Goal: Task Accomplishment & Management: Complete application form

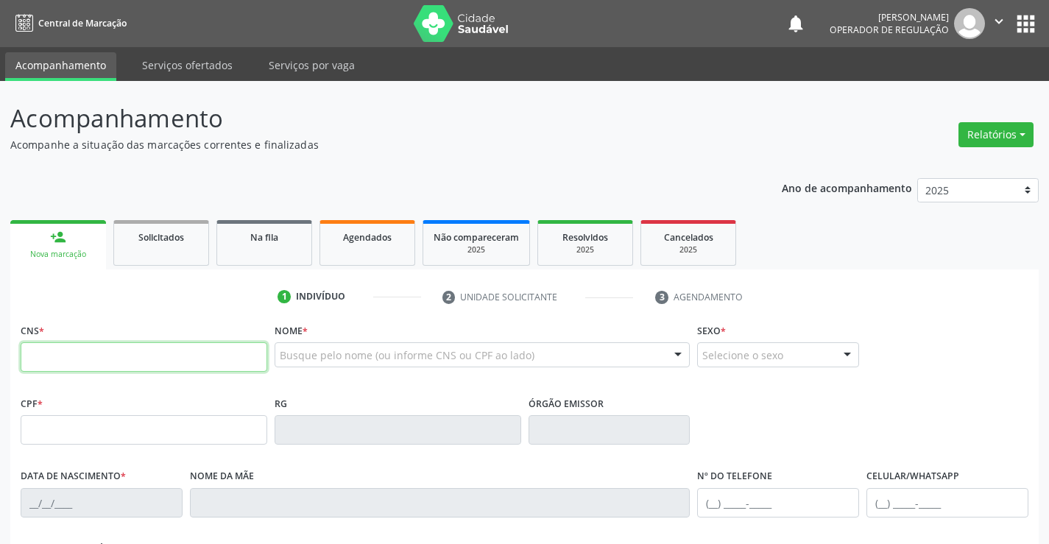
click at [170, 365] on input "text" at bounding box center [144, 356] width 246 height 29
click at [171, 359] on input "text" at bounding box center [144, 356] width 246 height 29
drag, startPoint x: 171, startPoint y: 366, endPoint x: 173, endPoint y: 355, distance: 11.9
click at [171, 366] on input "text" at bounding box center [144, 356] width 246 height 29
type input "700 4089 0112 0144"
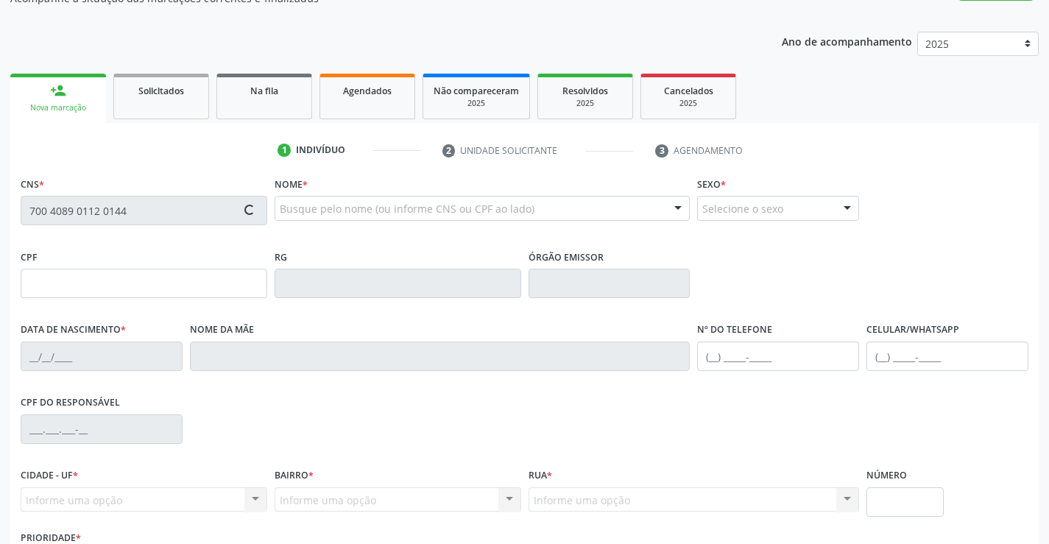
scroll to position [254, 0]
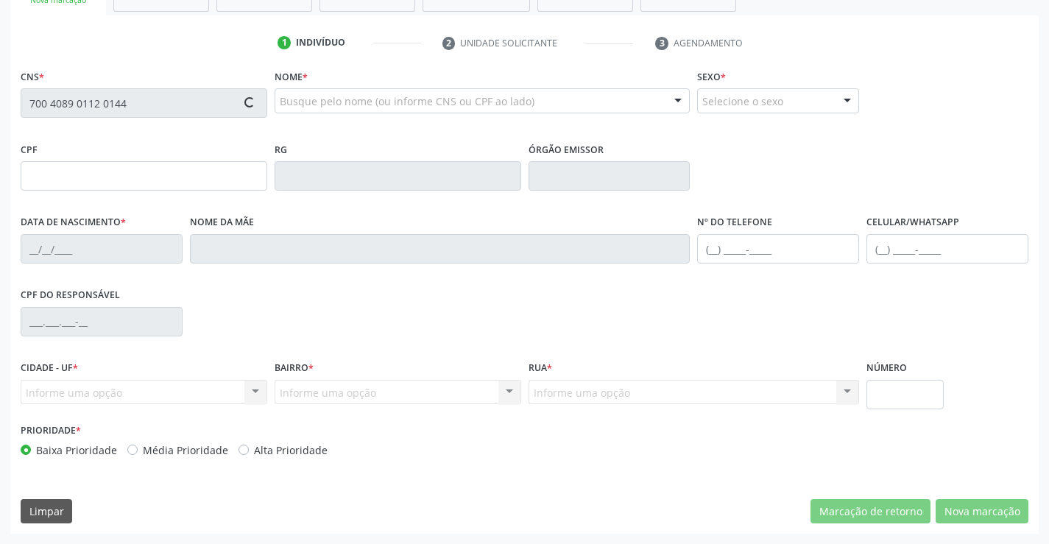
type input "0734372809"
type input "30/04/1961"
type input "(74) 99999-5417"
type input "S/N"
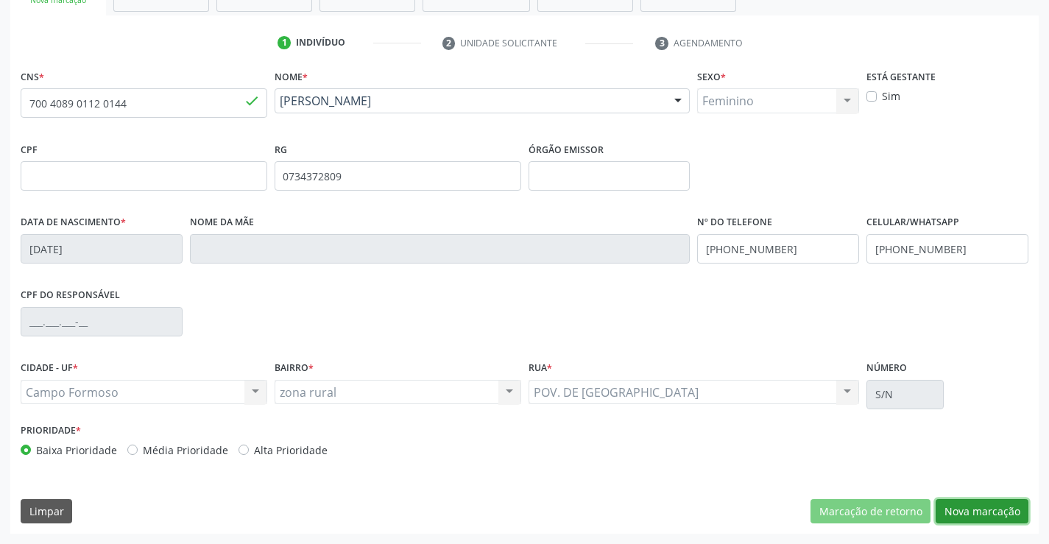
click at [999, 514] on button "Nova marcação" at bounding box center [981, 511] width 93 height 25
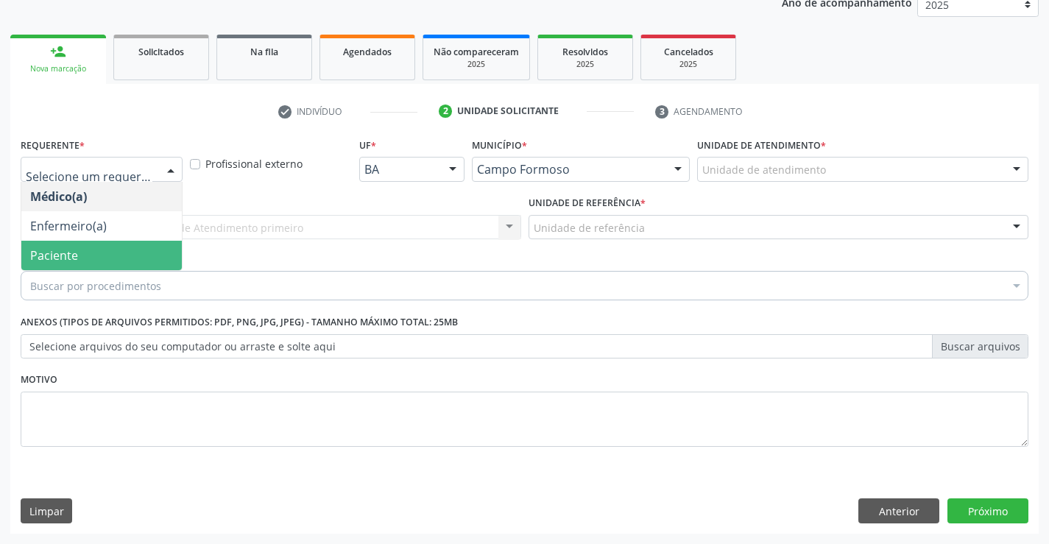
click at [102, 250] on span "Paciente" at bounding box center [101, 255] width 160 height 29
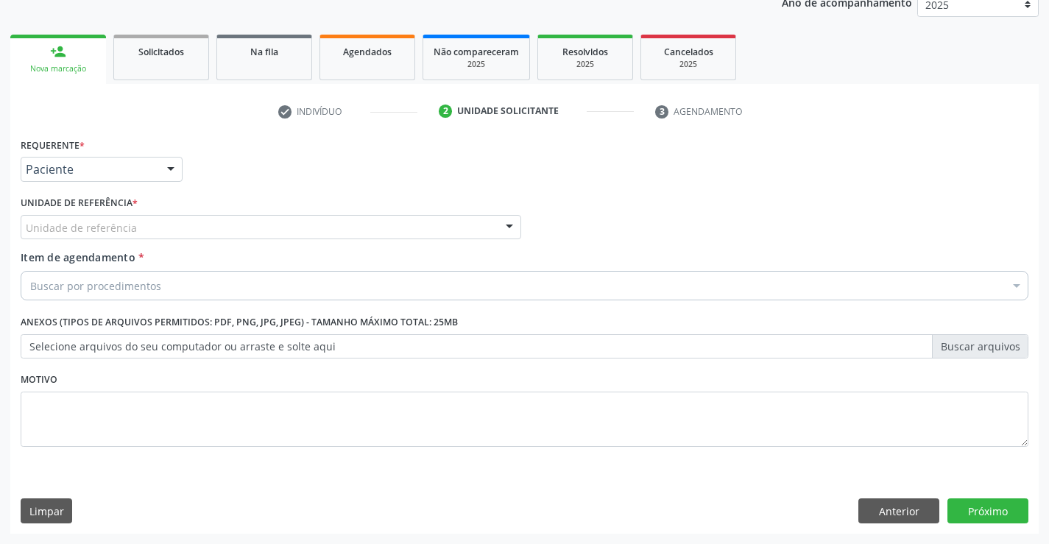
click at [194, 219] on div "Unidade de referência" at bounding box center [271, 227] width 500 height 25
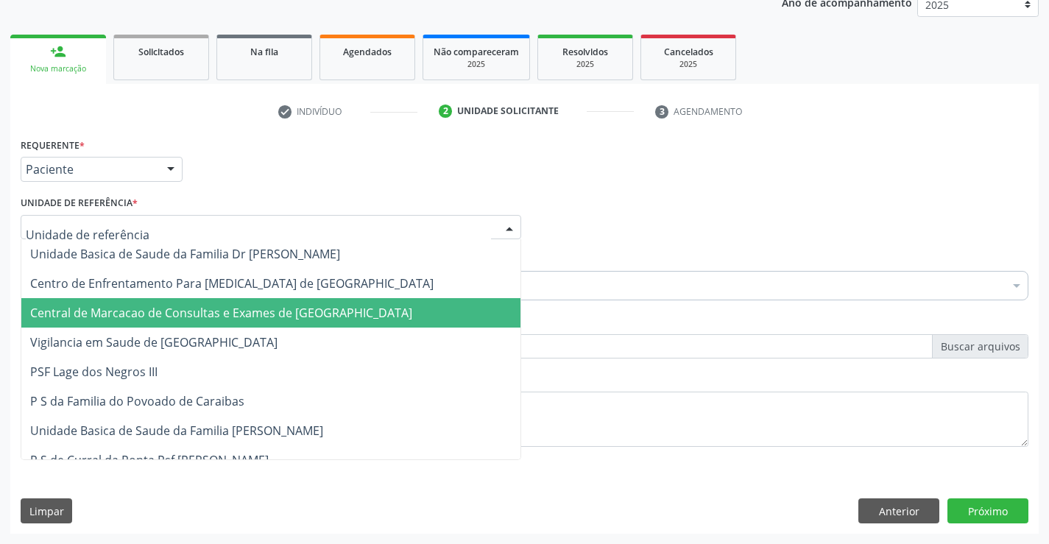
click at [207, 303] on span "Central de Marcacao de Consultas e Exames de [GEOGRAPHIC_DATA]" at bounding box center [270, 312] width 499 height 29
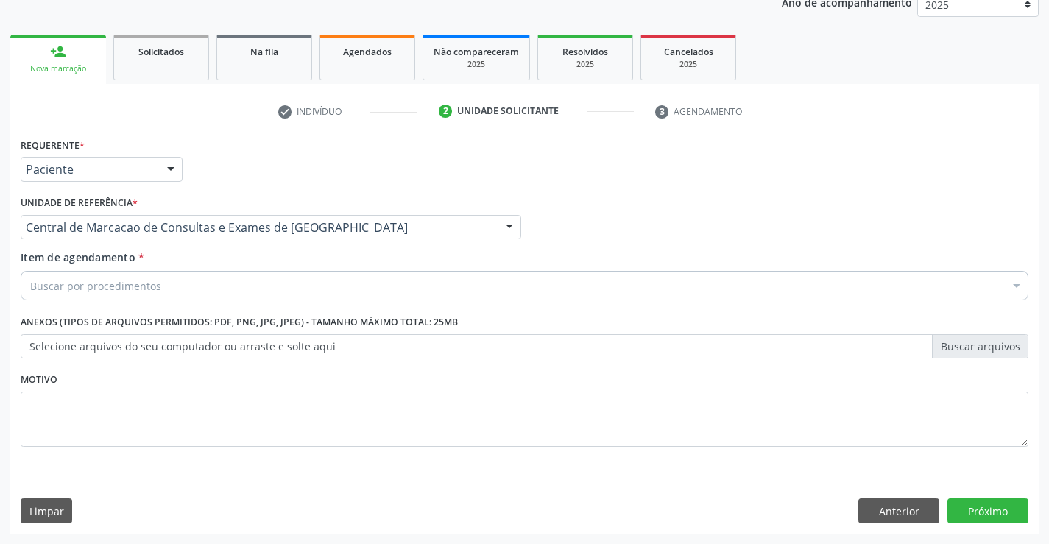
click at [220, 282] on div "Buscar por procedimentos" at bounding box center [524, 285] width 1007 height 29
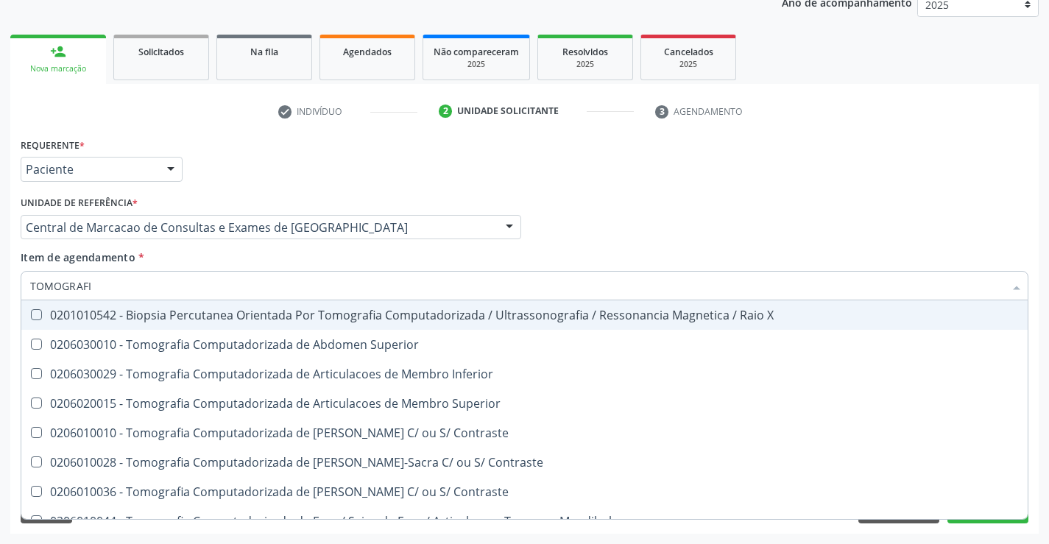
type input "TOMOGRAFIA"
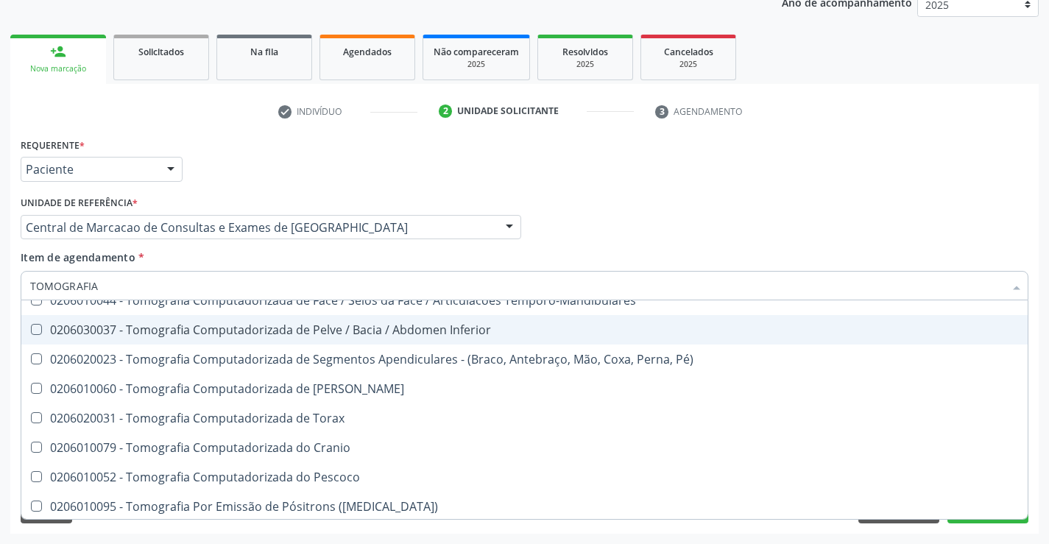
scroll to position [0, 0]
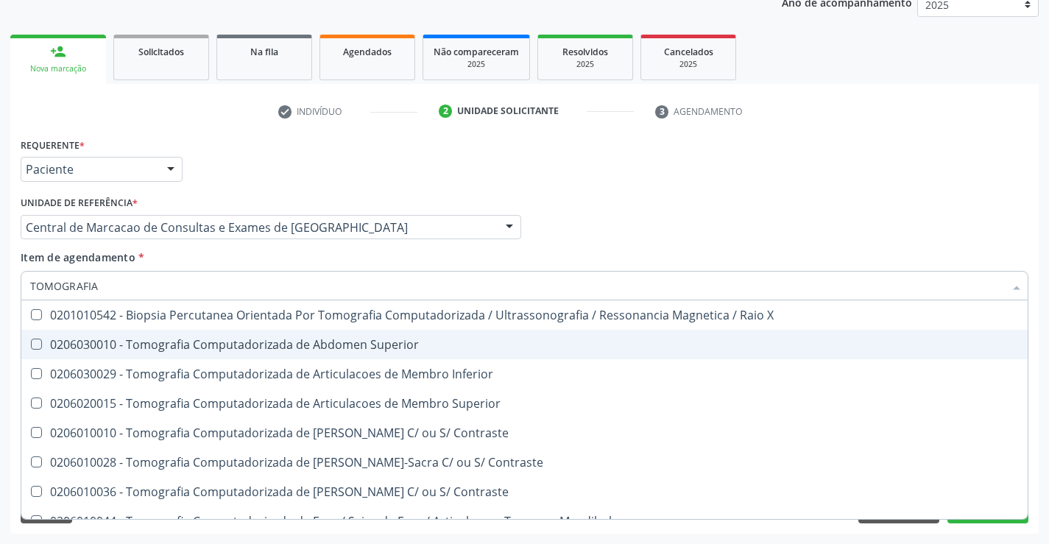
click at [336, 347] on div "0206030010 - Tomografia Computadorizada de Abdomen Superior" at bounding box center [524, 344] width 988 height 12
checkbox Superior "true"
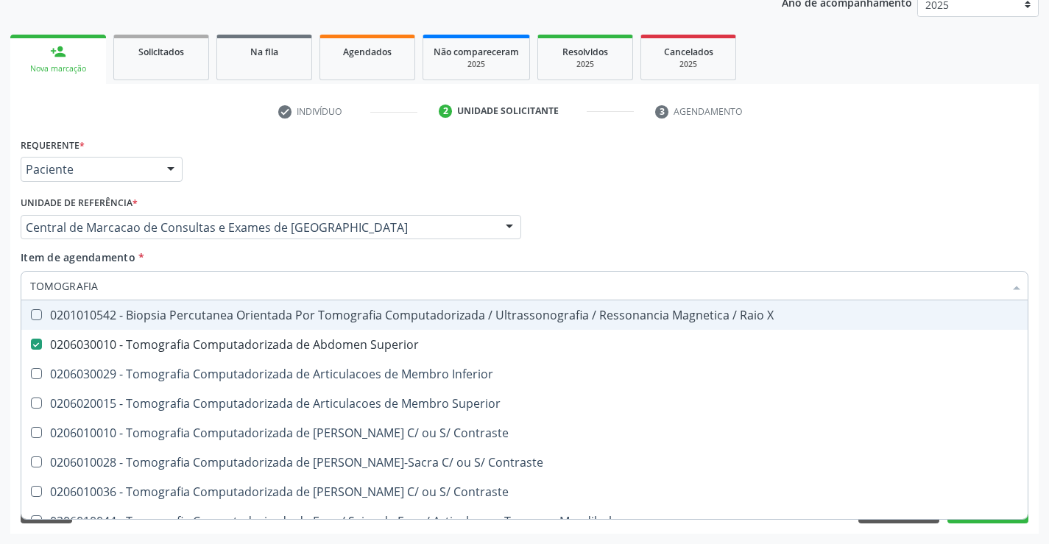
click at [795, 193] on div "Médico Solicitante Por favor, selecione a Unidade de Atendimento primeiro Nenhu…" at bounding box center [524, 220] width 1015 height 57
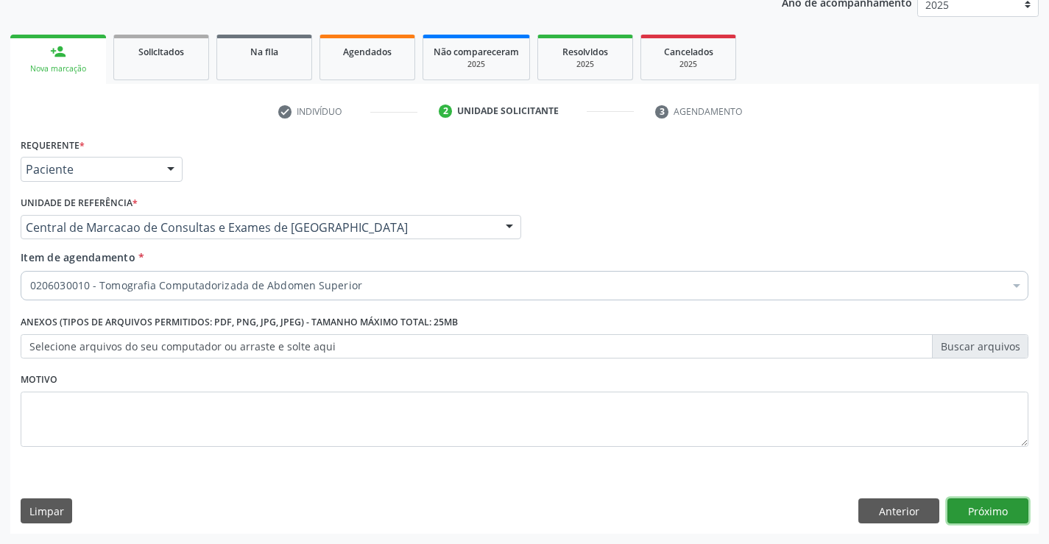
click at [983, 516] on button "Próximo" at bounding box center [987, 510] width 81 height 25
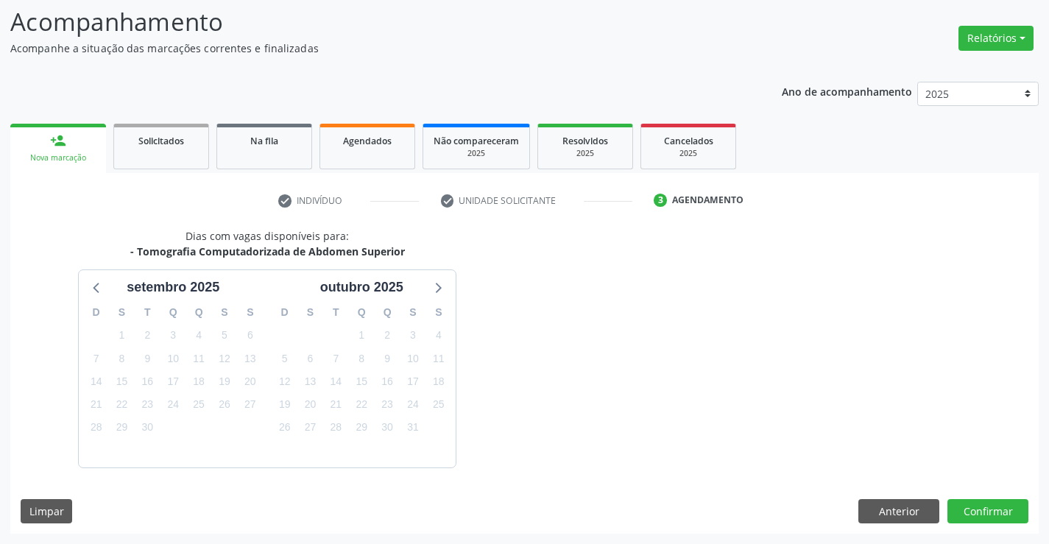
scroll to position [140, 0]
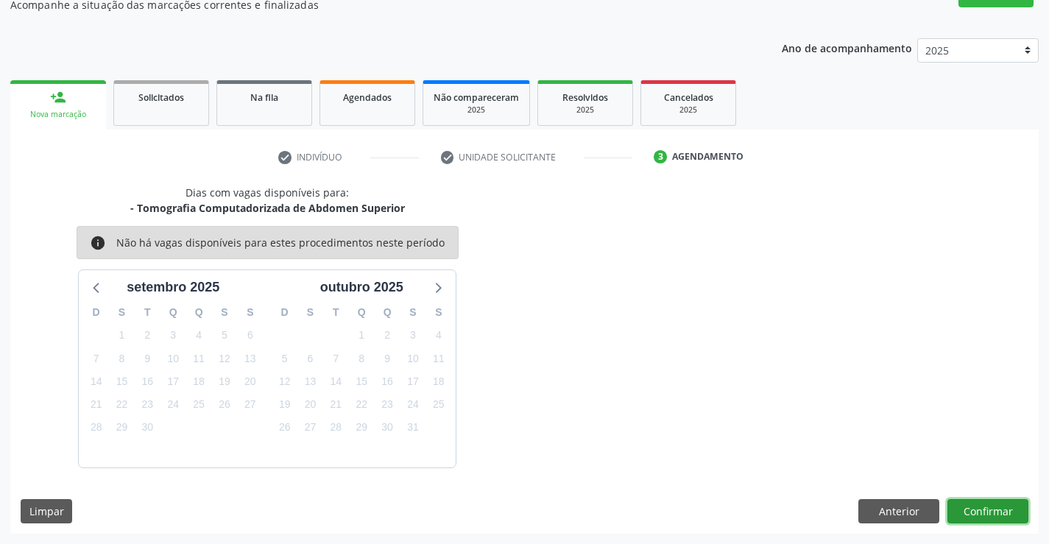
click at [993, 500] on button "Confirmar" at bounding box center [987, 511] width 81 height 25
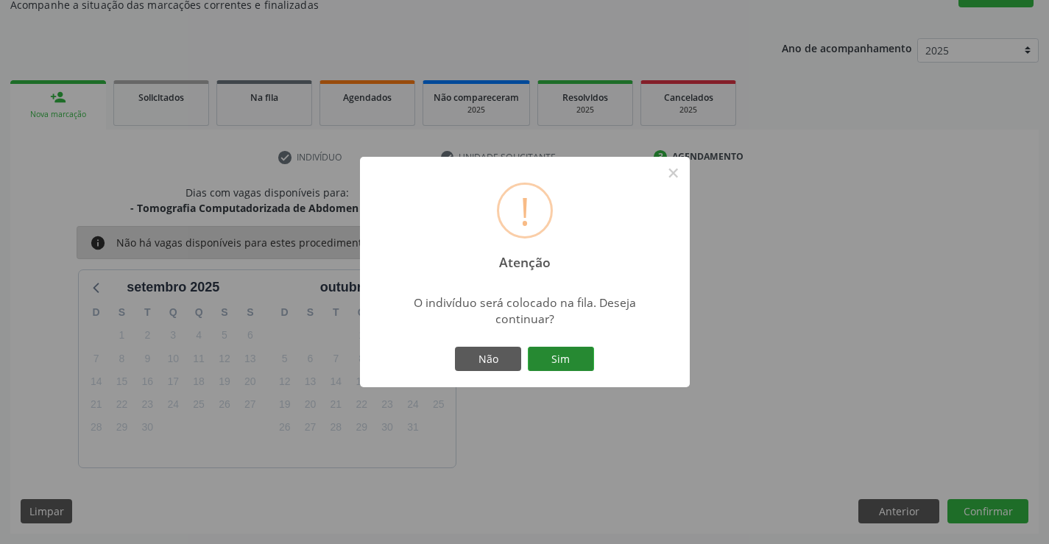
click at [561, 353] on button "Sim" at bounding box center [561, 359] width 66 height 25
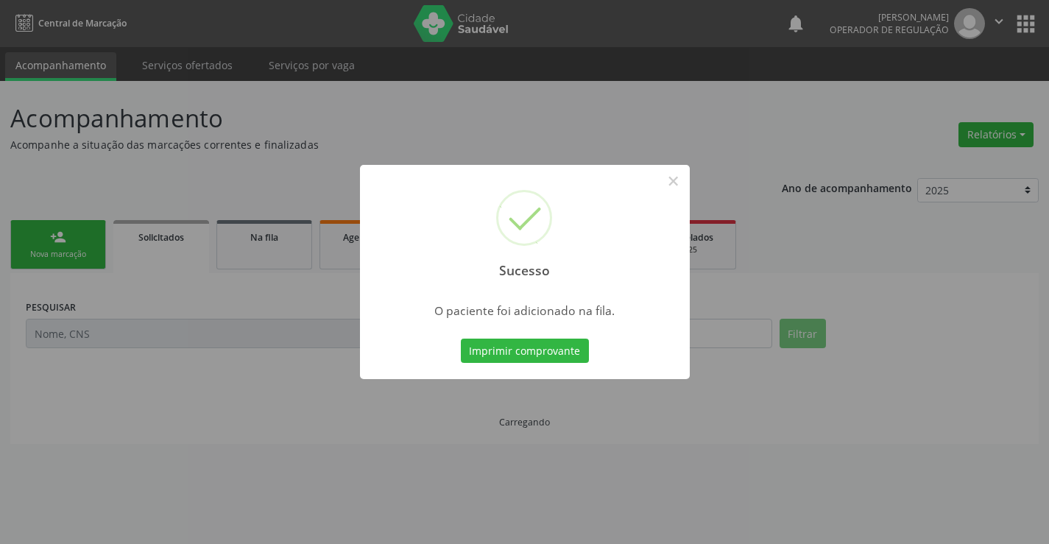
scroll to position [0, 0]
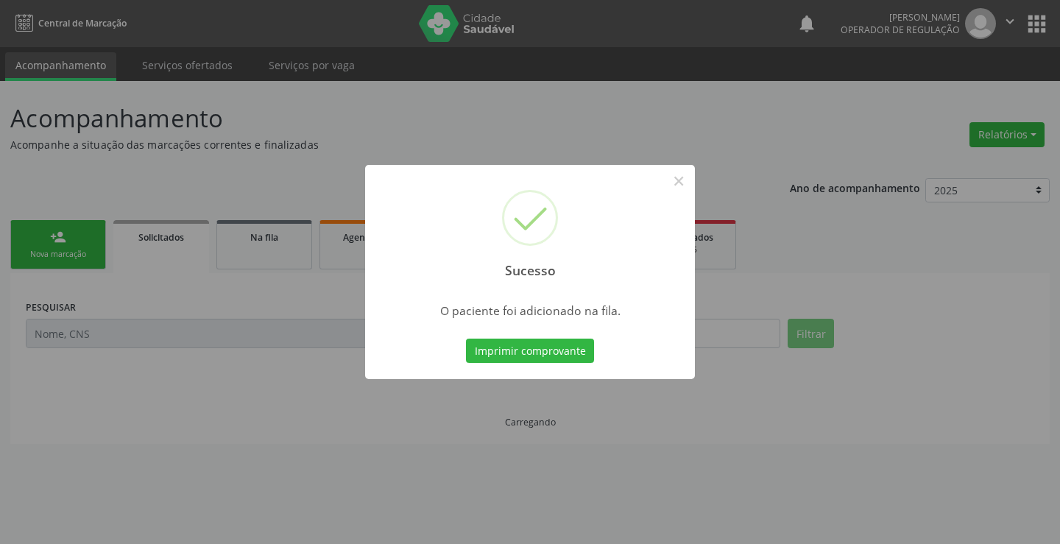
click at [561, 353] on button "Imprimir comprovante" at bounding box center [530, 350] width 128 height 25
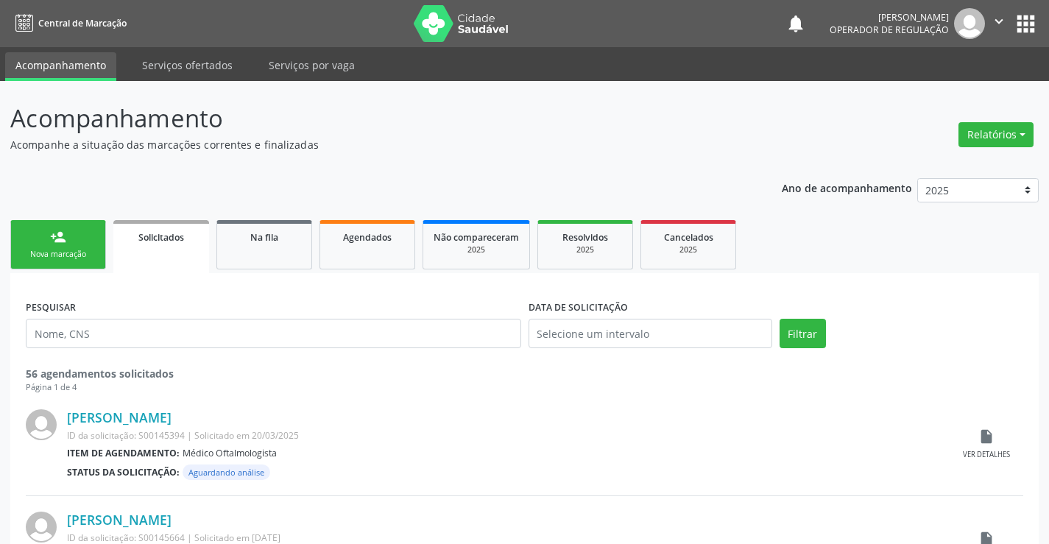
click at [63, 235] on div "person_add" at bounding box center [58, 237] width 16 height 16
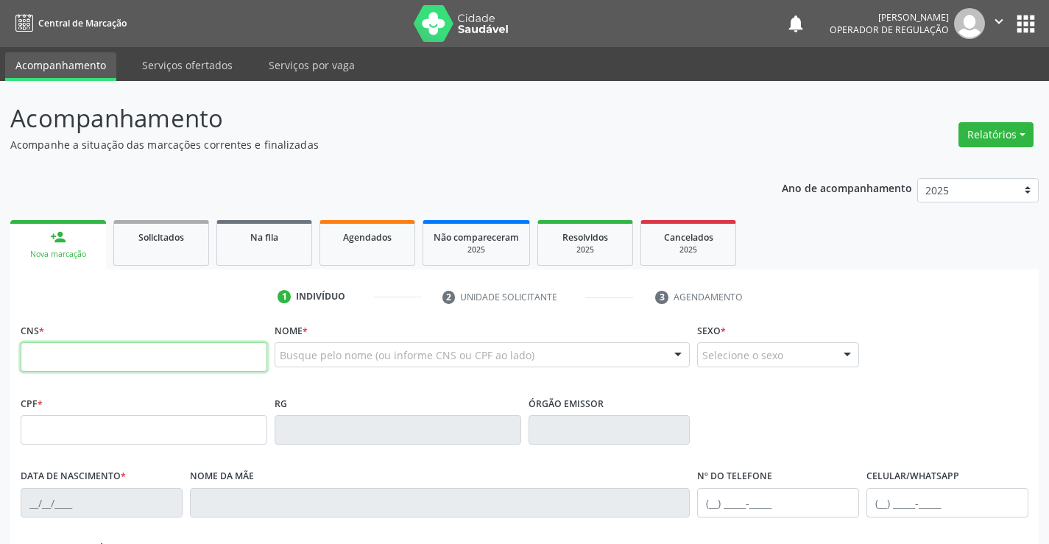
click at [90, 350] on input "text" at bounding box center [144, 356] width 246 height 29
click at [138, 366] on input "text" at bounding box center [144, 356] width 246 height 29
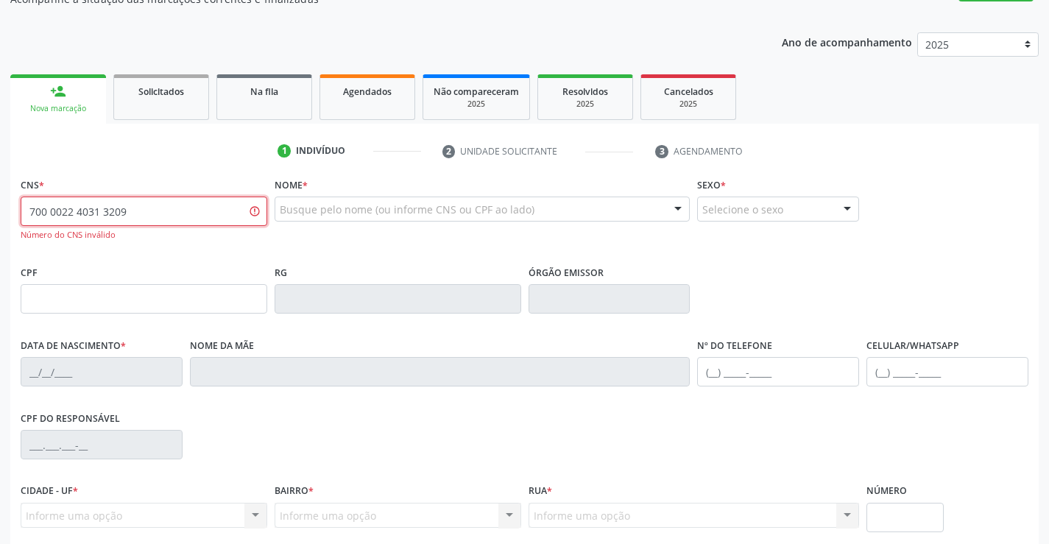
scroll to position [147, 0]
click at [144, 213] on input "700 0022 4031 3209" at bounding box center [144, 209] width 246 height 29
type input "700 0022 4031 3209"
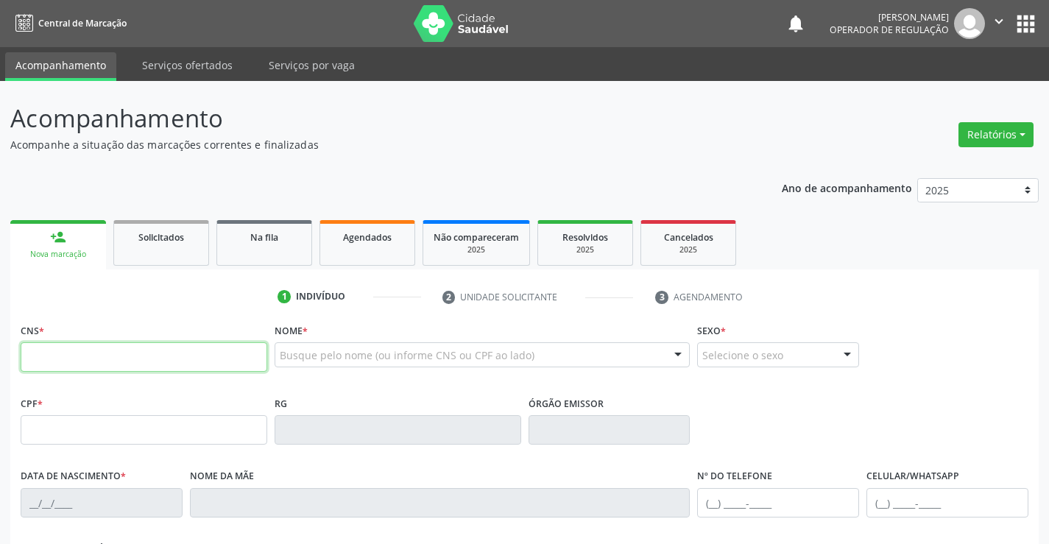
click at [157, 350] on input "text" at bounding box center [144, 356] width 246 height 29
drag, startPoint x: 157, startPoint y: 350, endPoint x: 164, endPoint y: 352, distance: 7.7
paste input "700 0022 4031 3209"
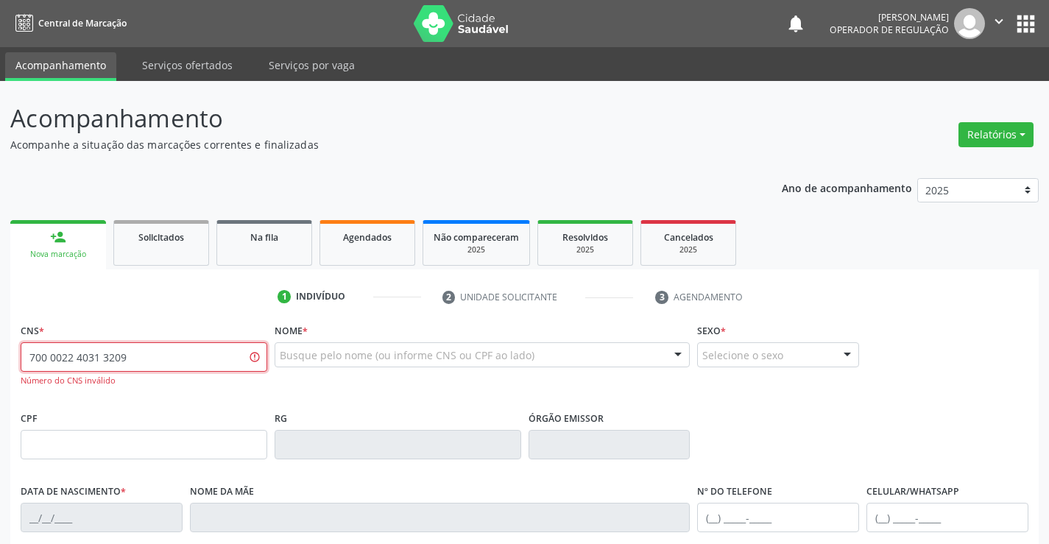
click at [148, 363] on input "700 0022 4031 3209" at bounding box center [144, 356] width 246 height 29
type input "700 0022 4031 3209"
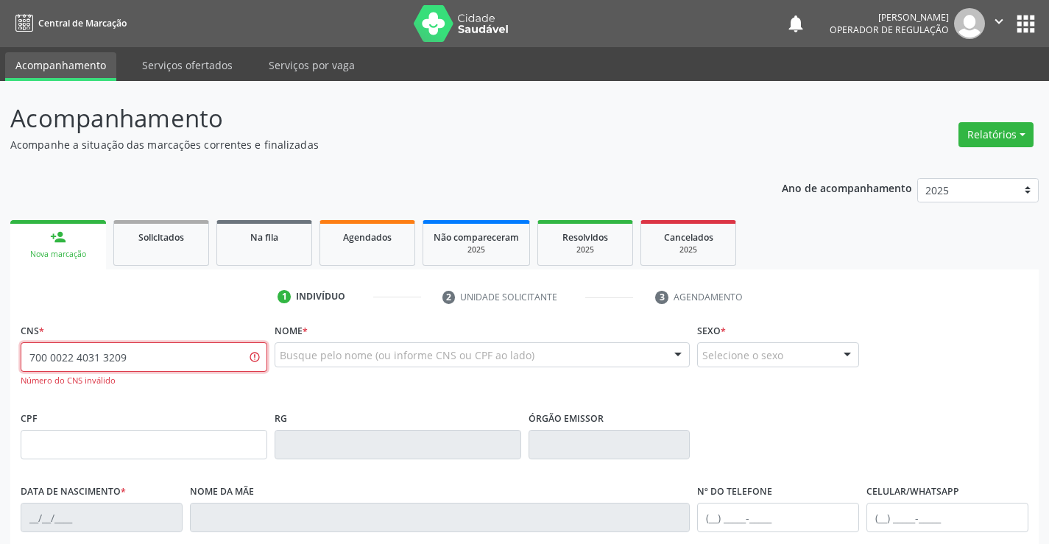
click at [223, 363] on input "700 0022 4031 3209" at bounding box center [144, 356] width 246 height 29
click at [223, 363] on input "text" at bounding box center [144, 356] width 246 height 29
type input "700 4069 8655 7745"
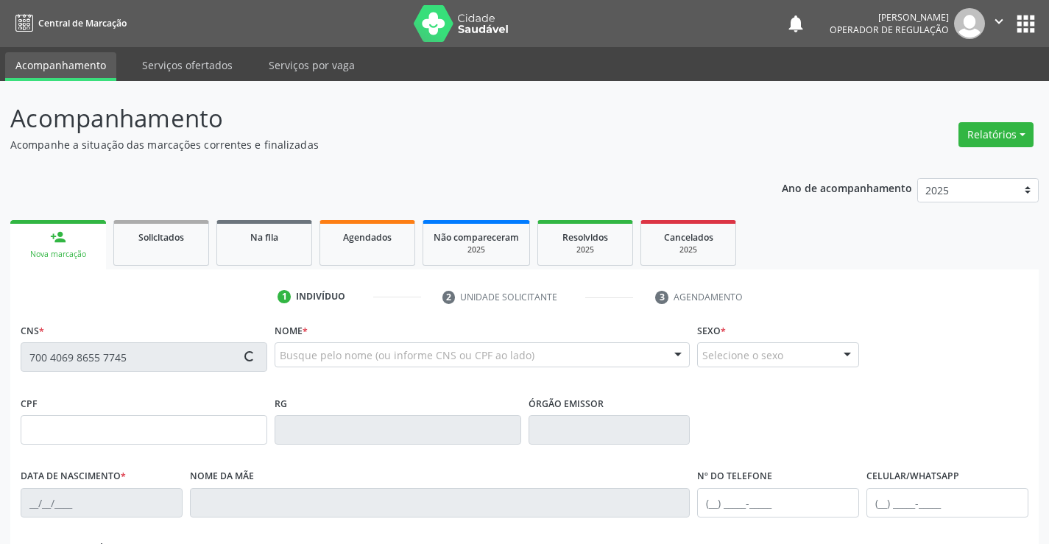
type input "022.350.225-10"
type input "0947742930"
type input "27/10/1977"
type input "(74) 98847-2407"
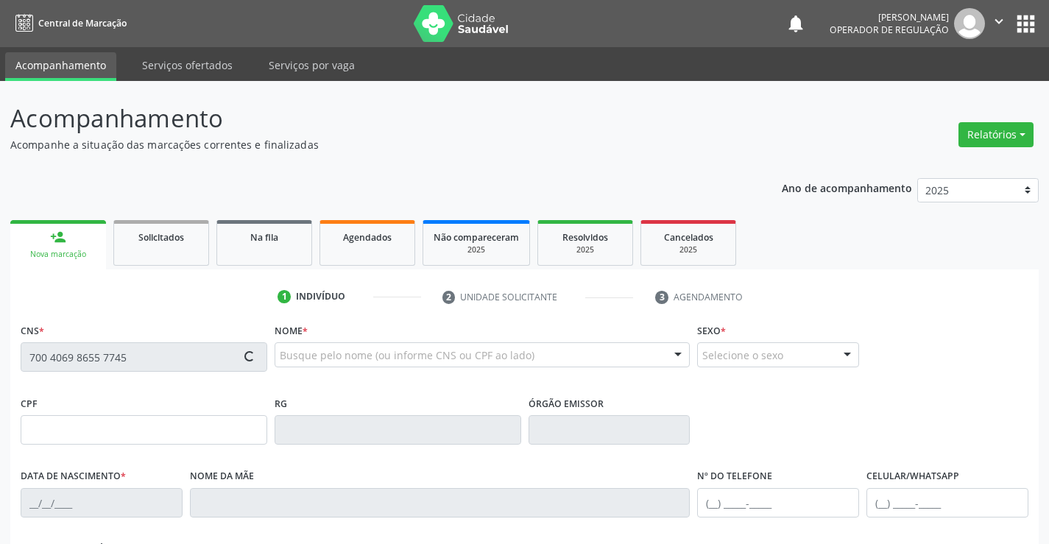
type input "022.350.225-10"
type input "S/N"
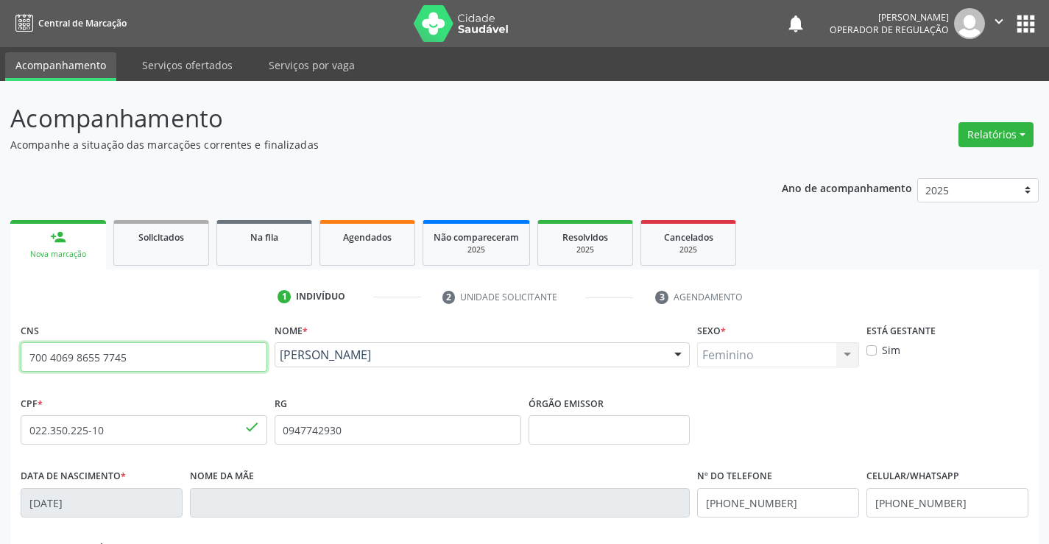
click at [151, 362] on input "700 4069 8655 7745" at bounding box center [144, 356] width 246 height 29
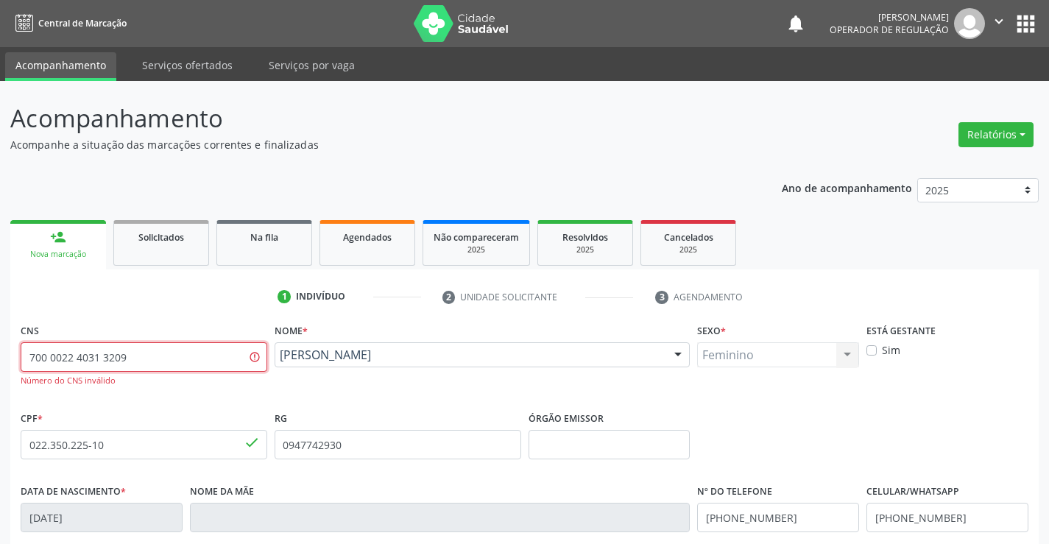
click at [255, 356] on input "700 0022 4031 3209" at bounding box center [144, 356] width 246 height 29
click at [129, 355] on input "700 0022 4031 3209" at bounding box center [144, 356] width 246 height 29
type input "700 0022 4031 3209"
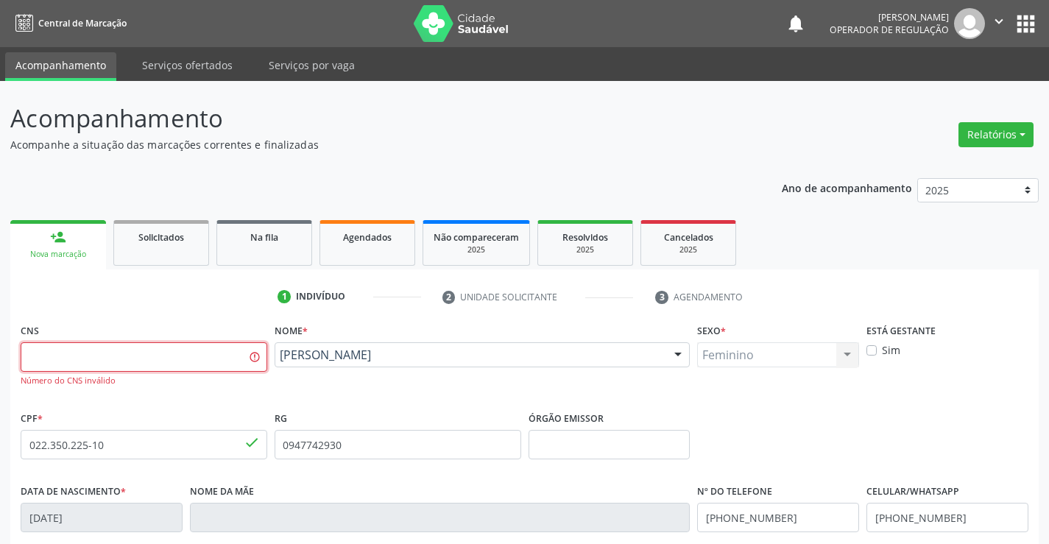
paste input "700 0022 4431 3209"
type input "700 0022 4431 3209"
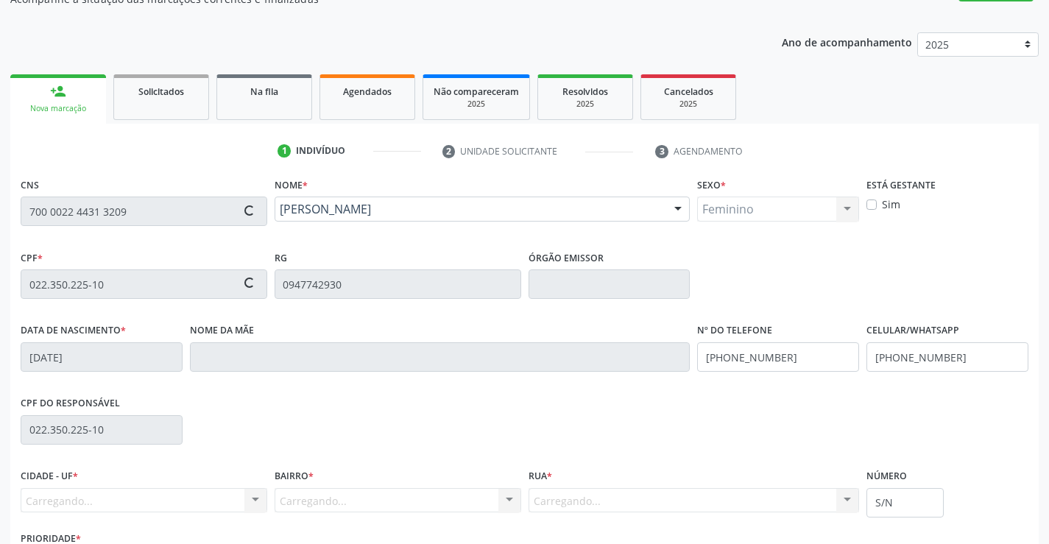
scroll to position [147, 0]
type input "31/03/1982"
type input "(74) 9917-8829"
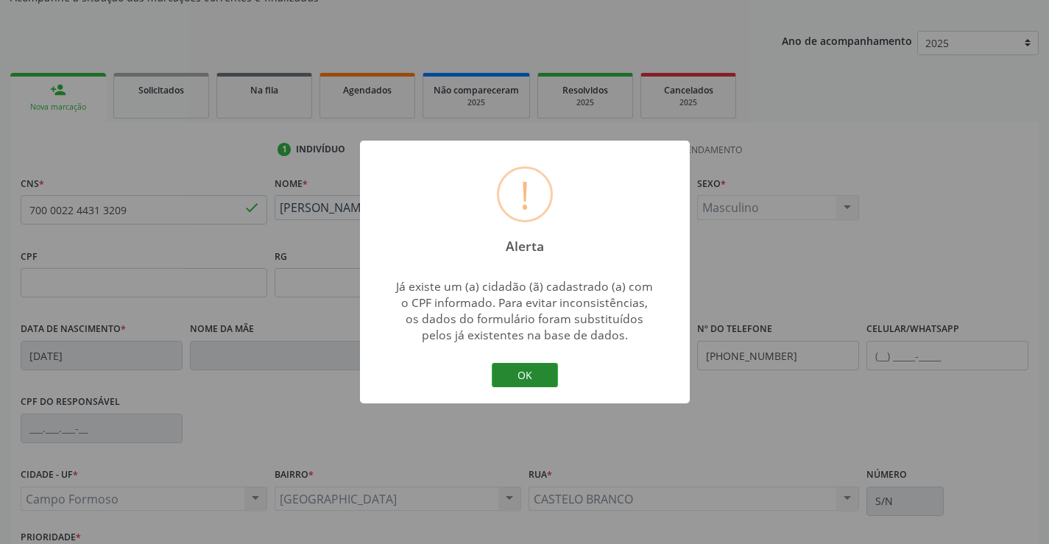
click at [546, 373] on button "OK" at bounding box center [525, 375] width 66 height 25
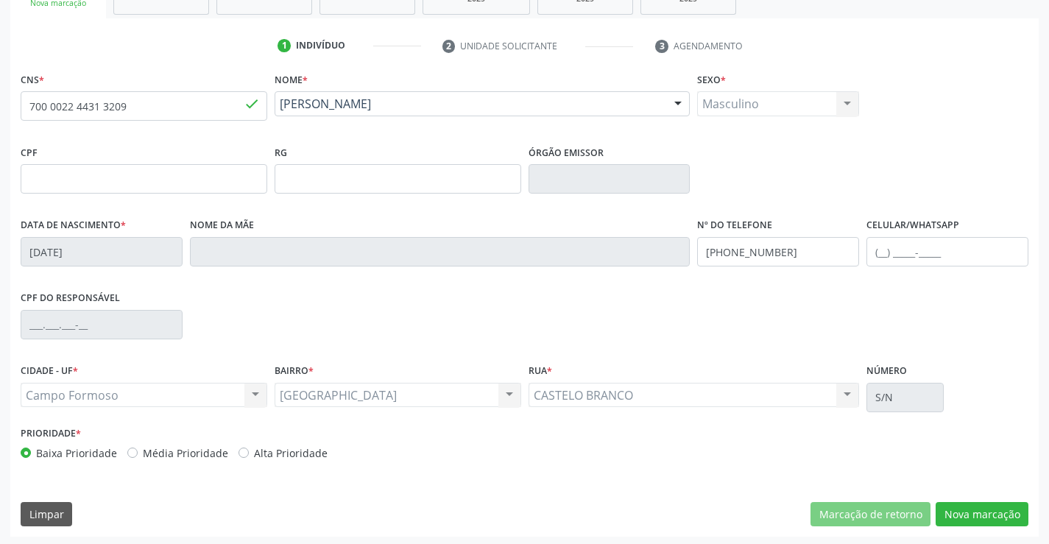
scroll to position [254, 0]
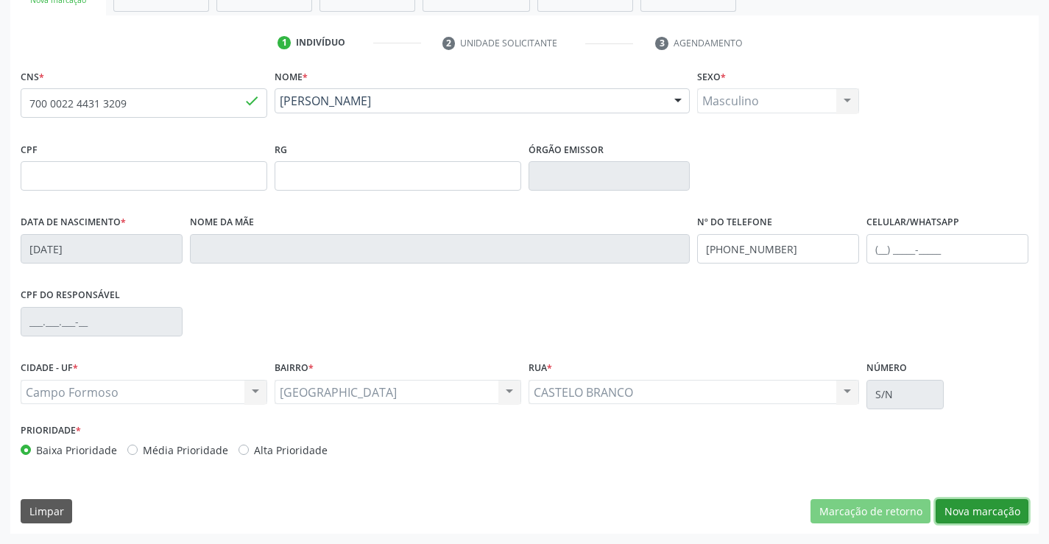
click at [965, 500] on button "Nova marcação" at bounding box center [981, 511] width 93 height 25
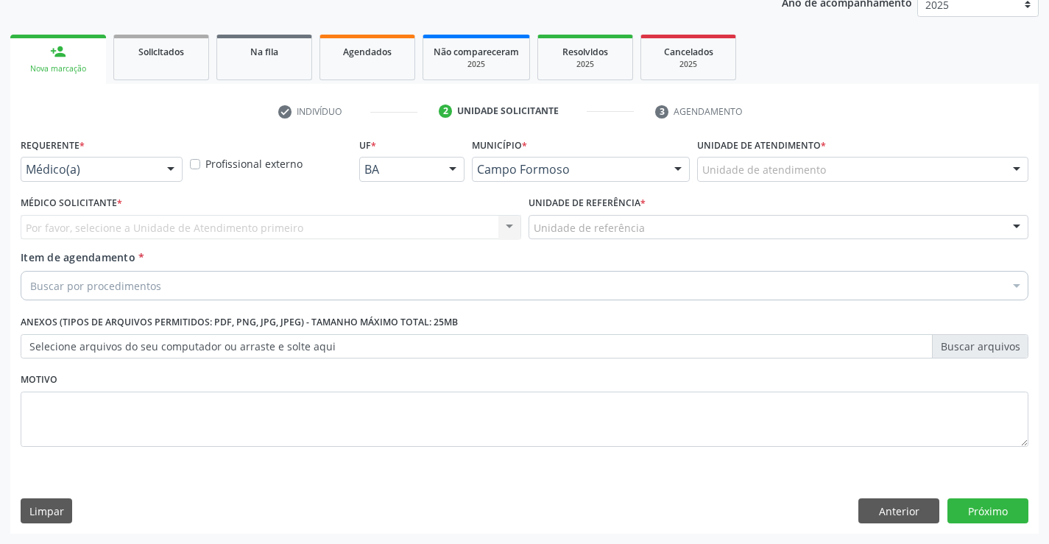
scroll to position [185, 0]
click at [114, 157] on div "Médico(a)" at bounding box center [102, 169] width 162 height 25
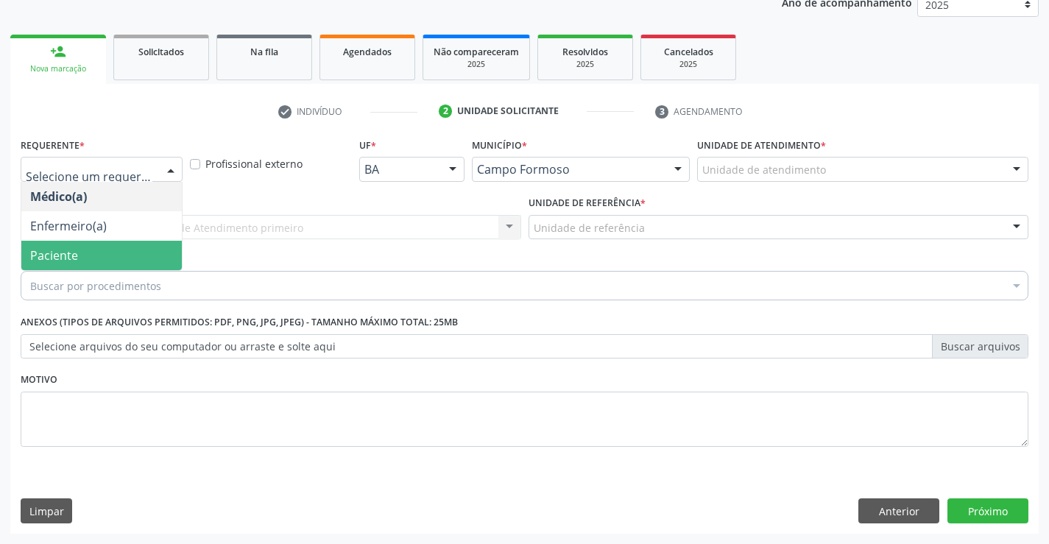
click at [97, 252] on span "Paciente" at bounding box center [101, 255] width 160 height 29
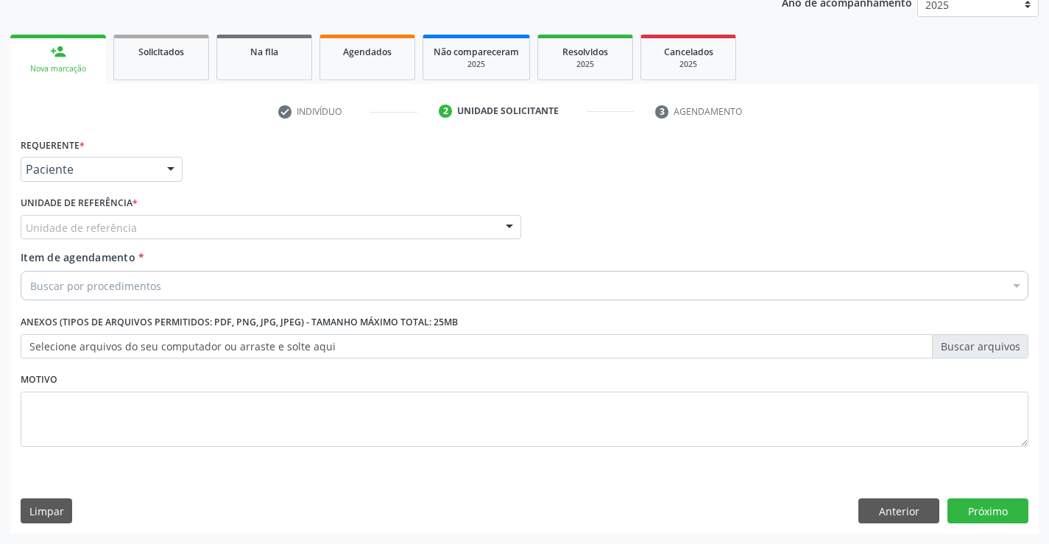
click at [227, 215] on div "Unidade de referência" at bounding box center [271, 227] width 500 height 25
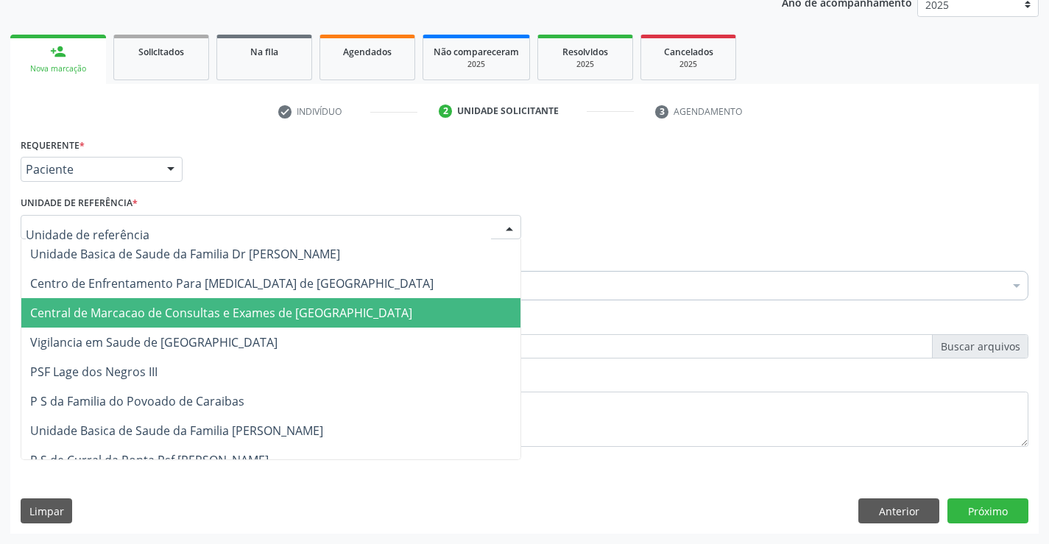
click at [207, 306] on span "Central de Marcacao de Consultas e Exames de [GEOGRAPHIC_DATA]" at bounding box center [221, 313] width 382 height 16
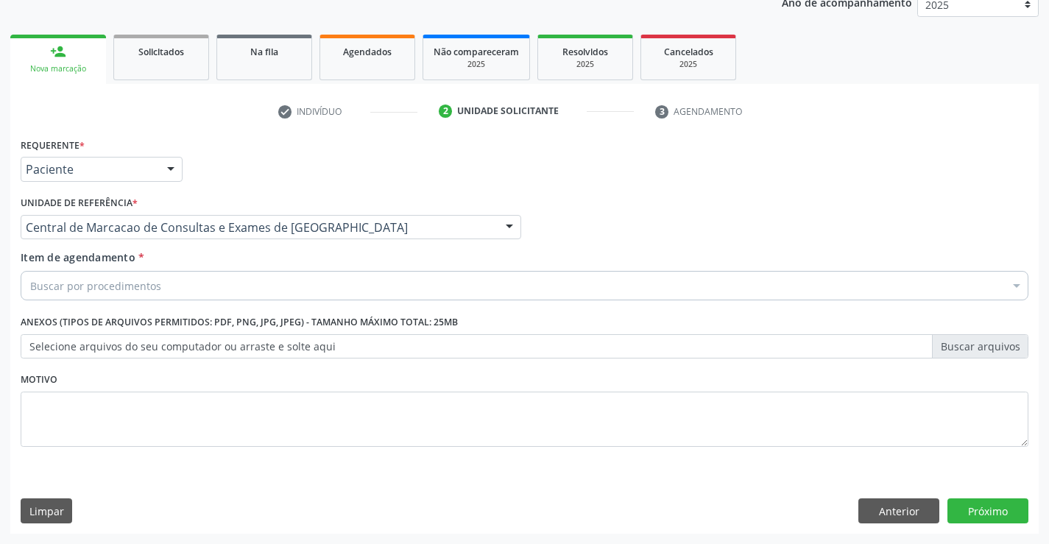
click at [226, 283] on div "Buscar por procedimentos" at bounding box center [524, 285] width 1007 height 29
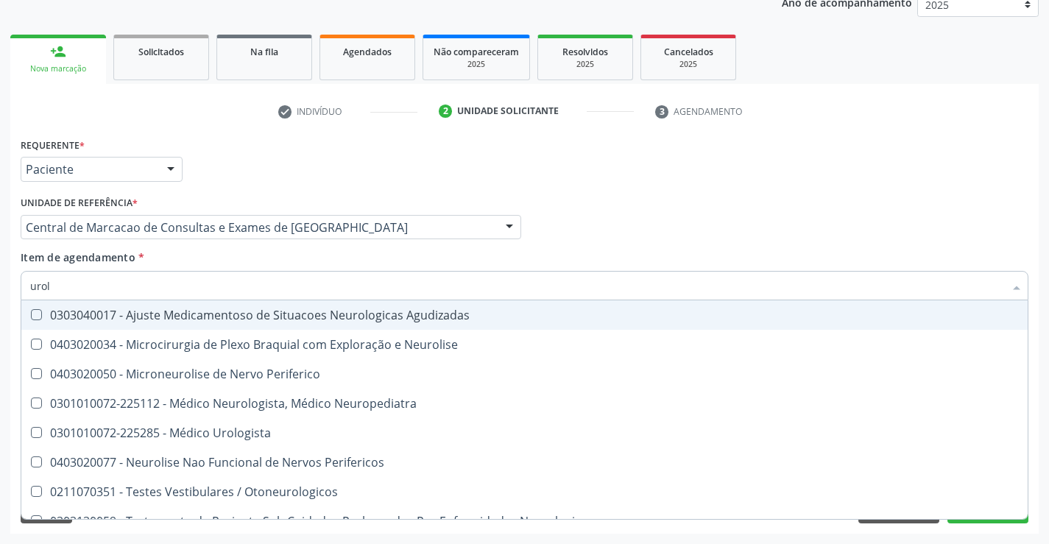
type input "urolo"
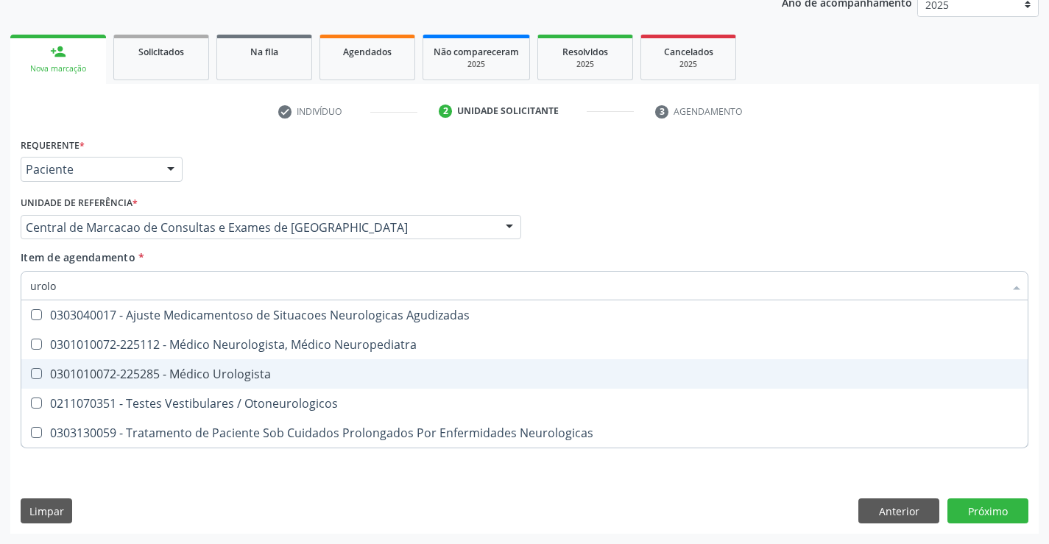
click at [209, 372] on div "0301010072-225285 - Médico Urologista" at bounding box center [524, 374] width 988 height 12
checkbox Urologista "true"
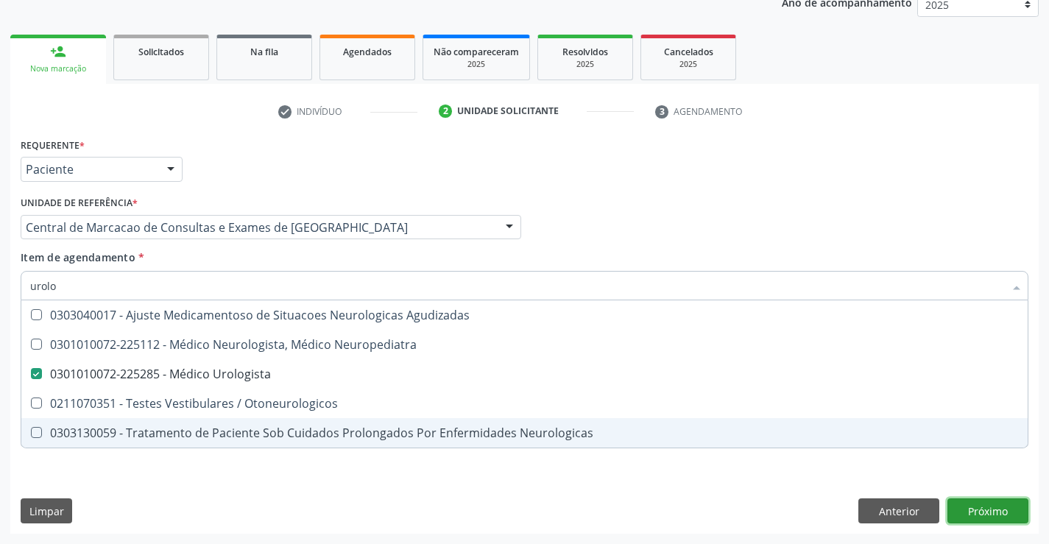
click at [968, 499] on div "Requerente * Paciente Médico(a) Enfermeiro(a) Paciente Nenhum resultado encontr…" at bounding box center [524, 334] width 1028 height 400
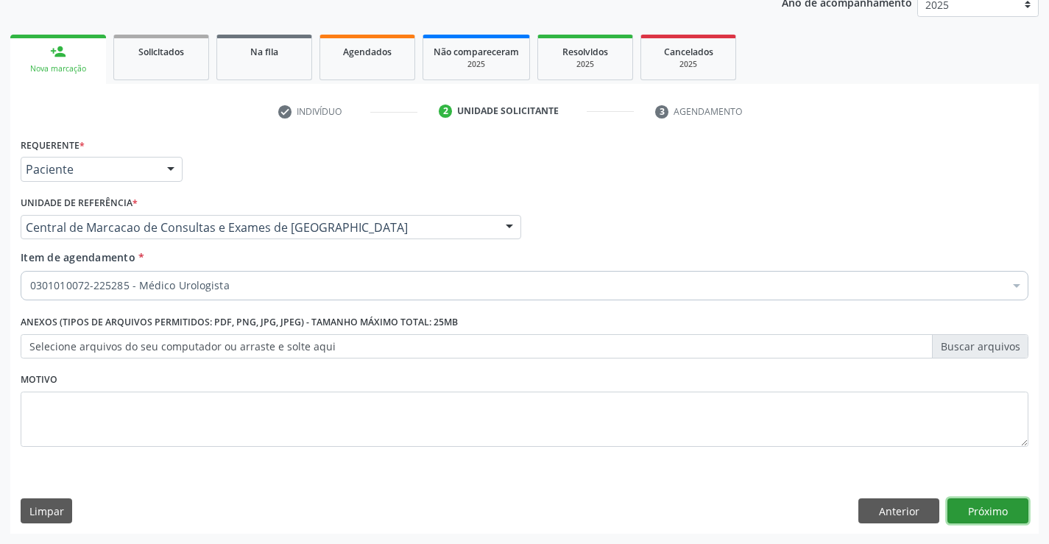
click at [973, 505] on button "Próximo" at bounding box center [987, 510] width 81 height 25
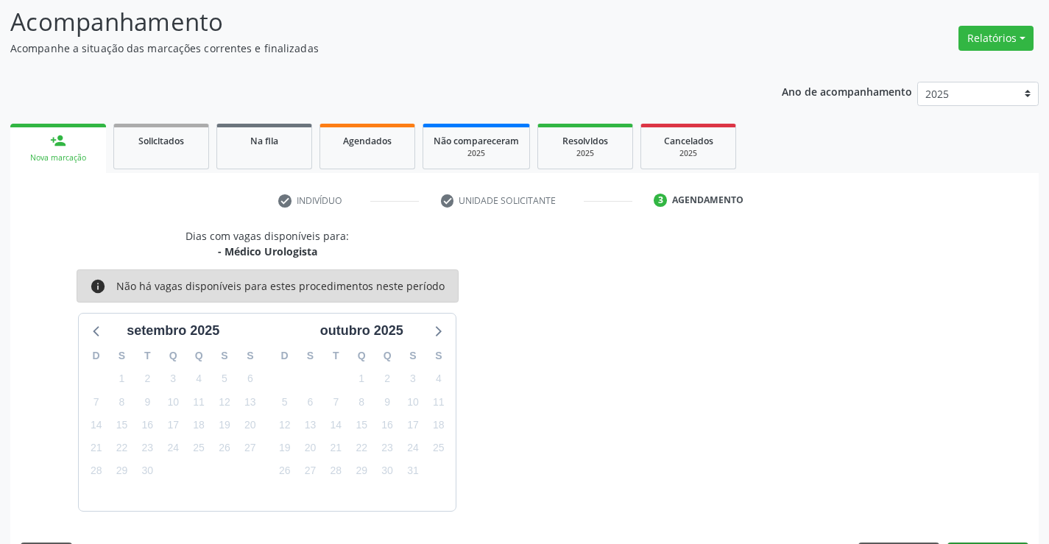
scroll to position [140, 0]
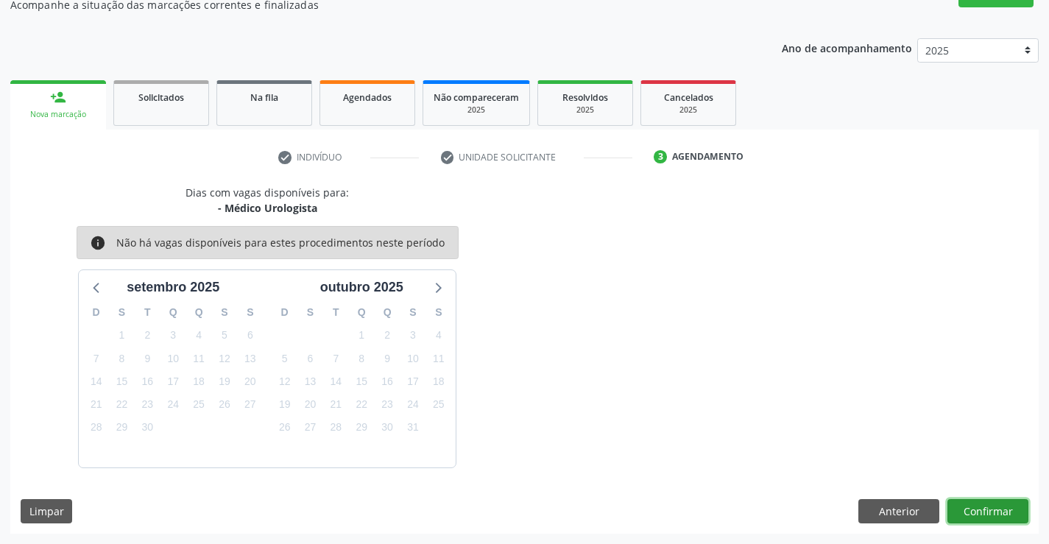
click at [984, 516] on button "Confirmar" at bounding box center [987, 511] width 81 height 25
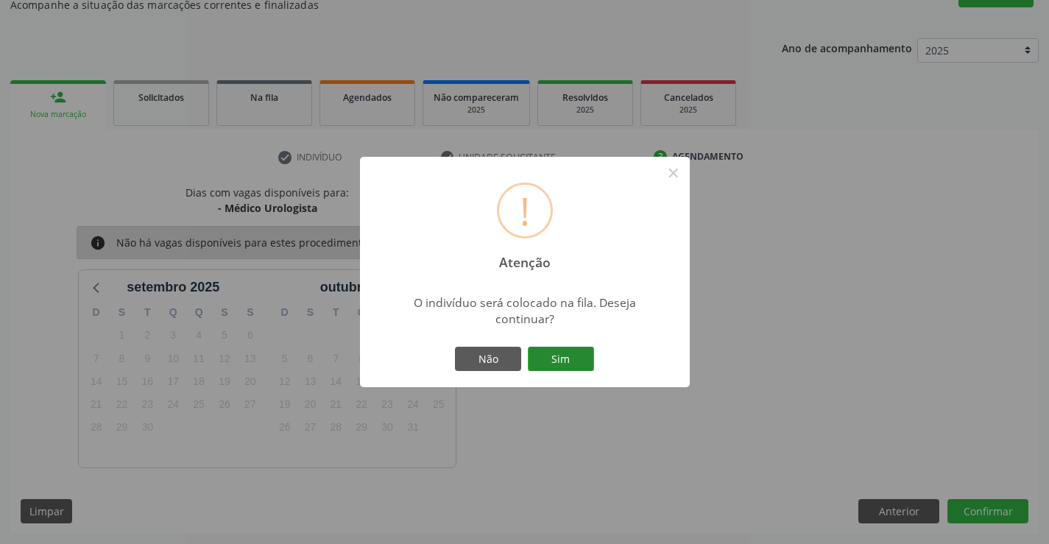
click at [568, 362] on button "Sim" at bounding box center [561, 359] width 66 height 25
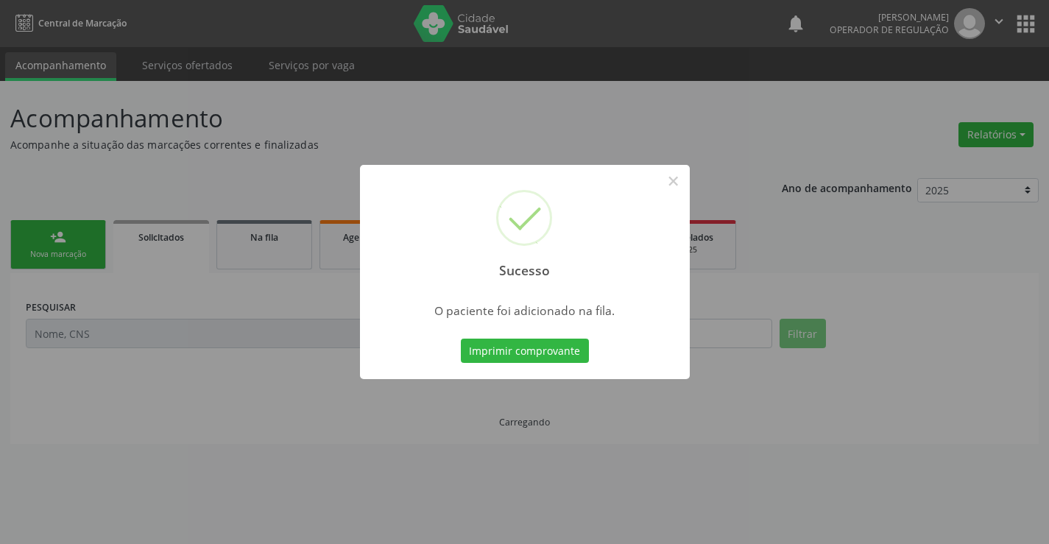
scroll to position [0, 0]
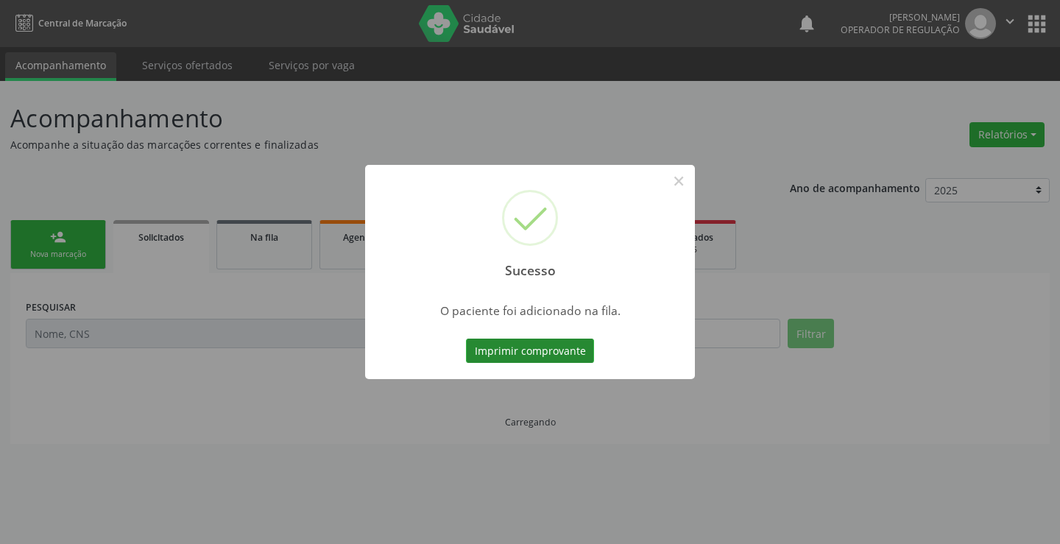
click at [567, 345] on button "Imprimir comprovante" at bounding box center [530, 350] width 128 height 25
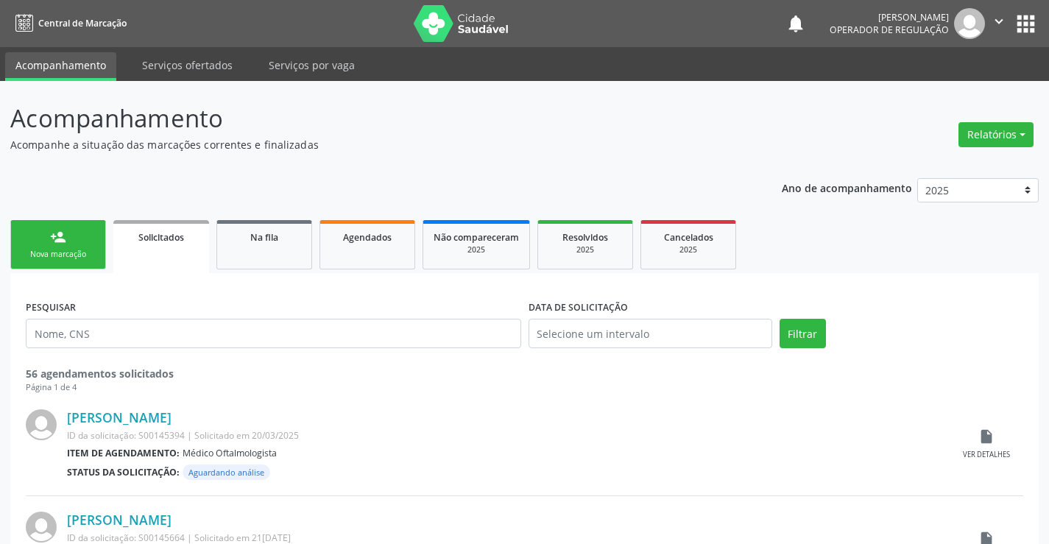
click at [51, 231] on div "person_add" at bounding box center [58, 237] width 16 height 16
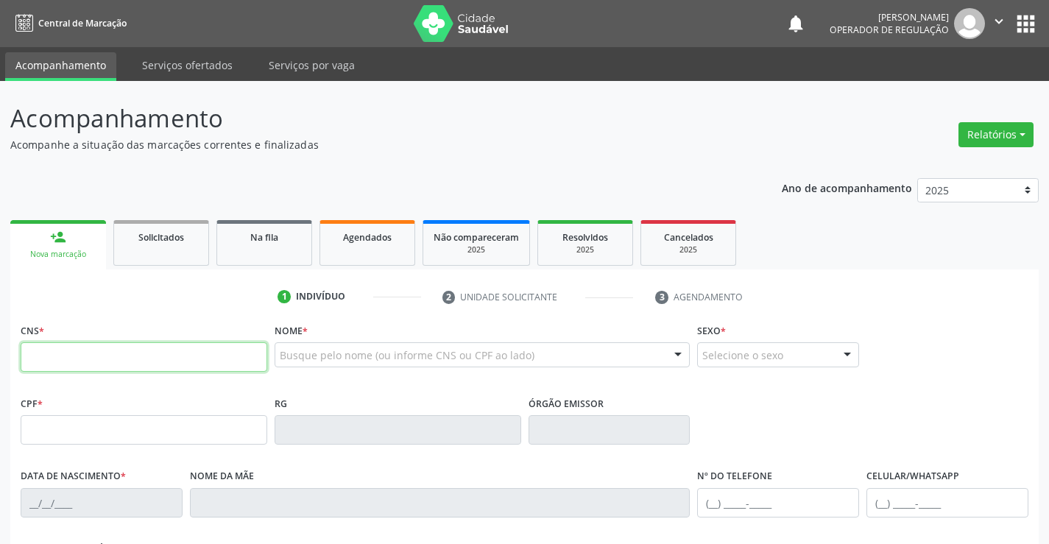
click at [117, 353] on input "text" at bounding box center [144, 356] width 246 height 29
type input "704 5073 3370 0510"
type input "0755916506"
type input "06/08/1955"
type input "(74) 9914-8623"
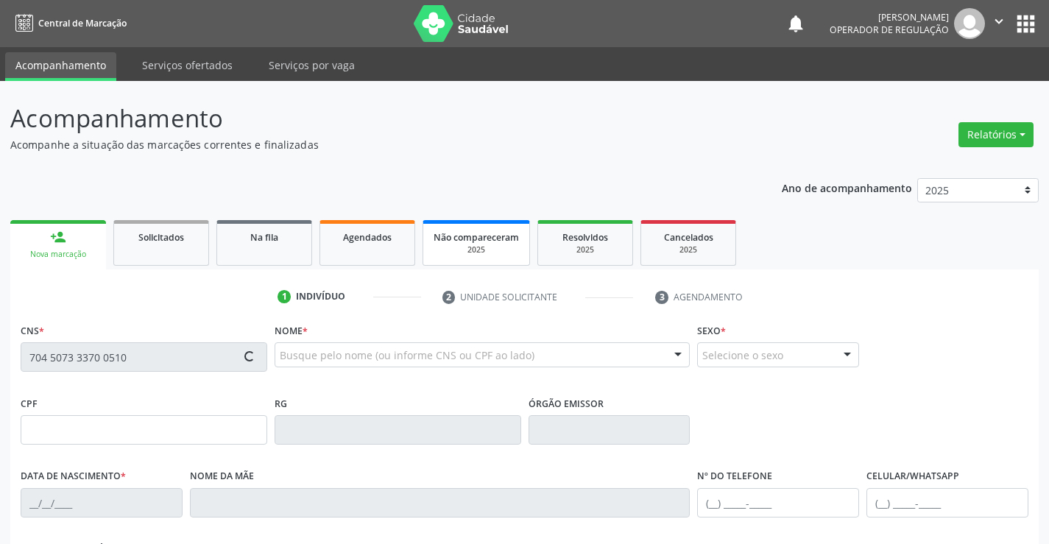
type input "887.157.365-04"
type input "S/N"
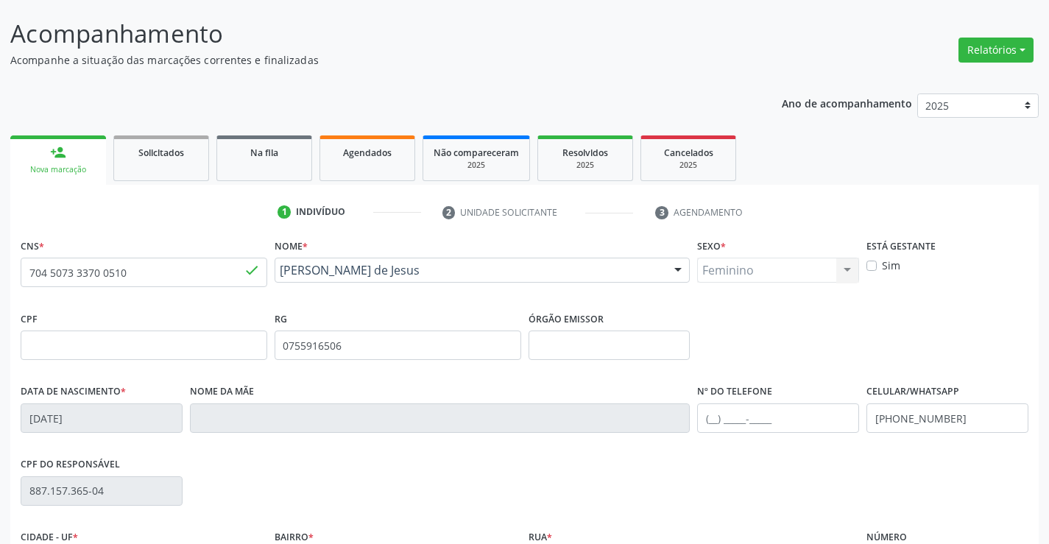
scroll to position [254, 0]
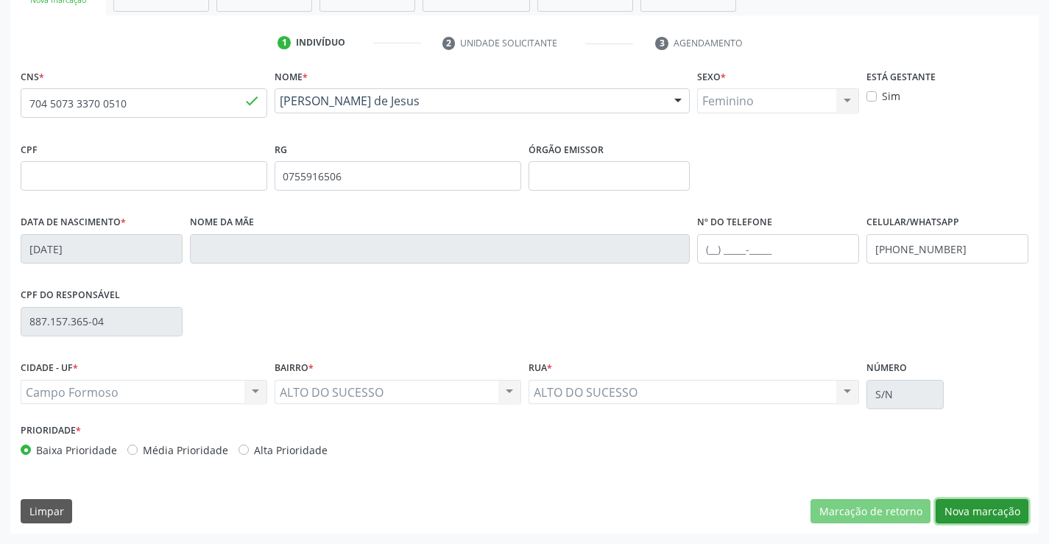
click at [976, 506] on button "Nova marcação" at bounding box center [981, 511] width 93 height 25
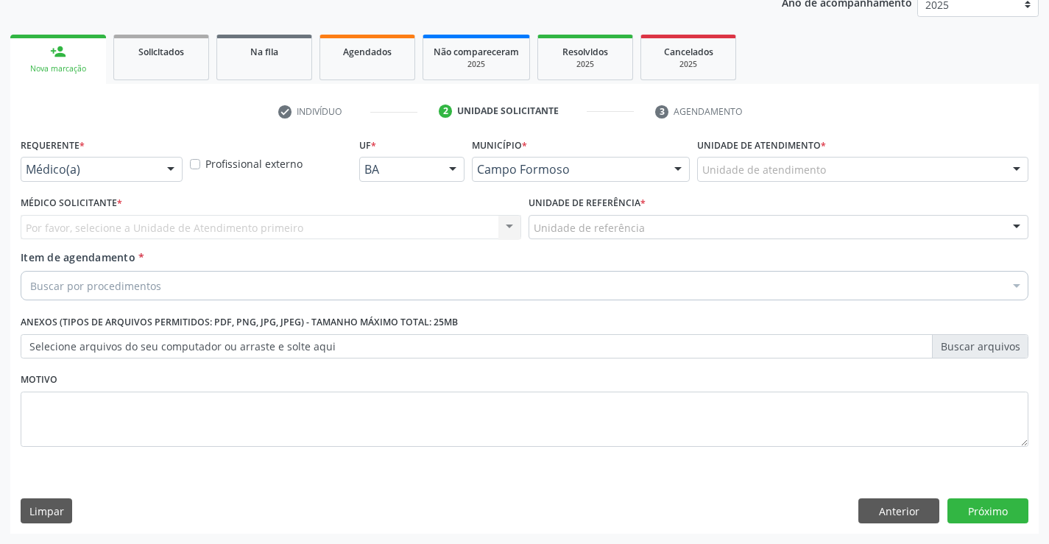
scroll to position [185, 0]
click at [174, 166] on div at bounding box center [171, 169] width 22 height 25
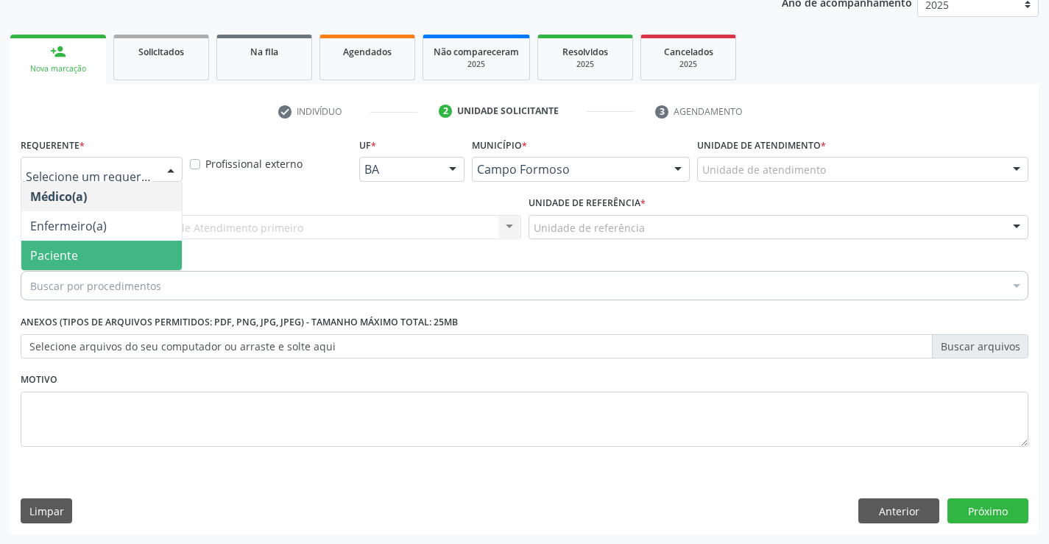
click at [117, 243] on span "Paciente" at bounding box center [101, 255] width 160 height 29
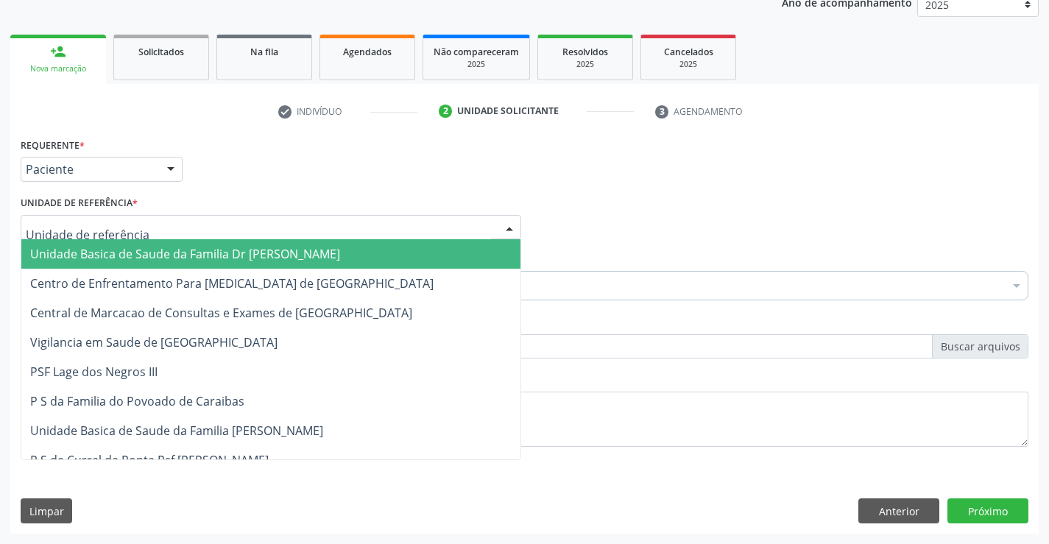
drag, startPoint x: 215, startPoint y: 225, endPoint x: 222, endPoint y: 281, distance: 56.4
click at [216, 229] on div at bounding box center [271, 227] width 500 height 25
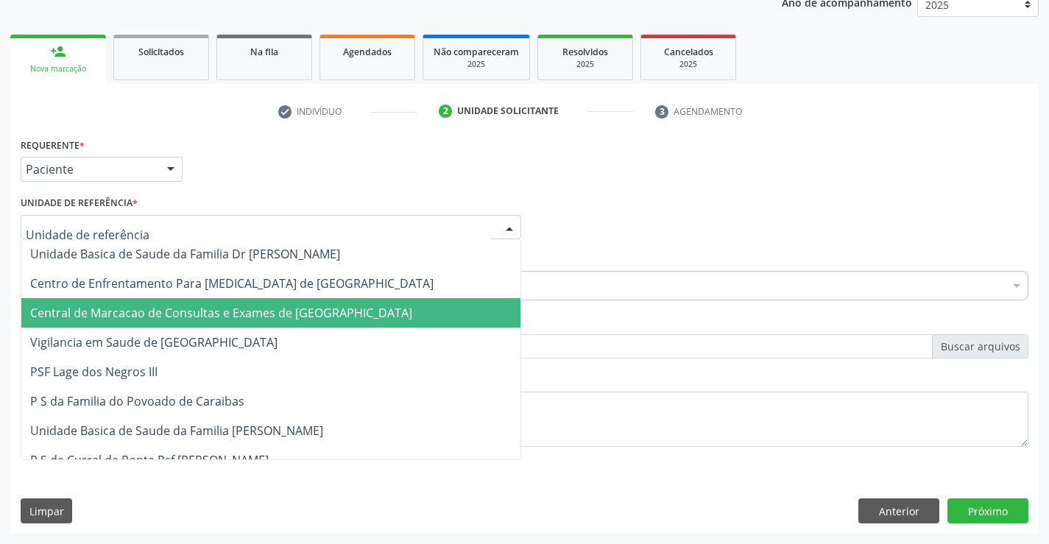
click at [221, 307] on span "Central de Marcacao de Consultas e Exames de [GEOGRAPHIC_DATA]" at bounding box center [221, 313] width 382 height 16
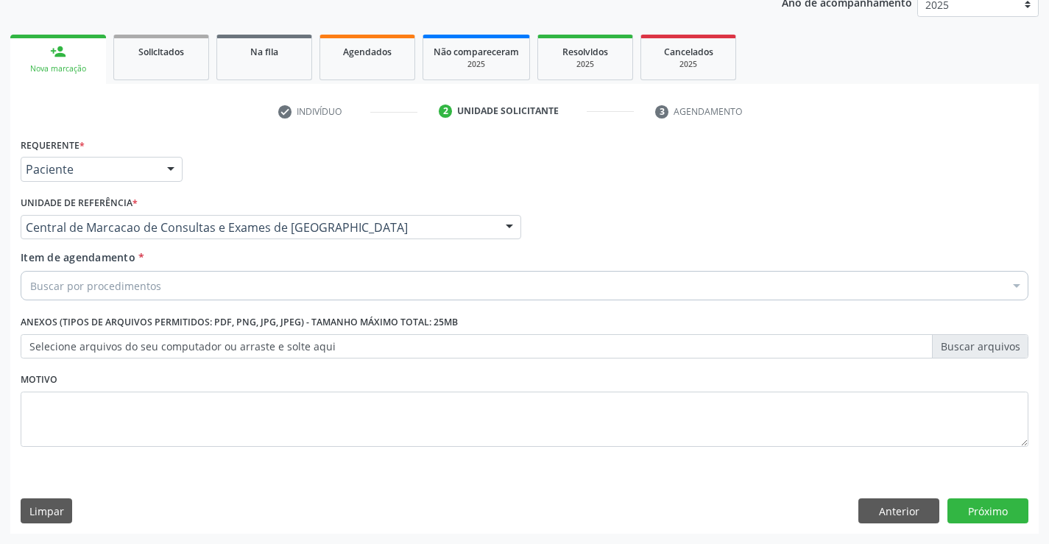
click at [258, 288] on div "Buscar por procedimentos" at bounding box center [524, 285] width 1007 height 29
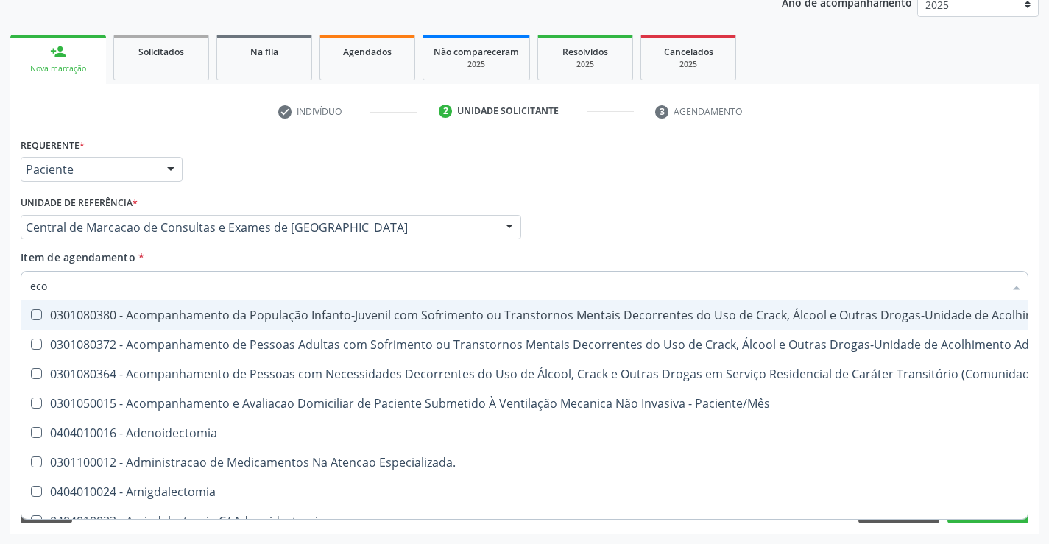
type input "ecoc"
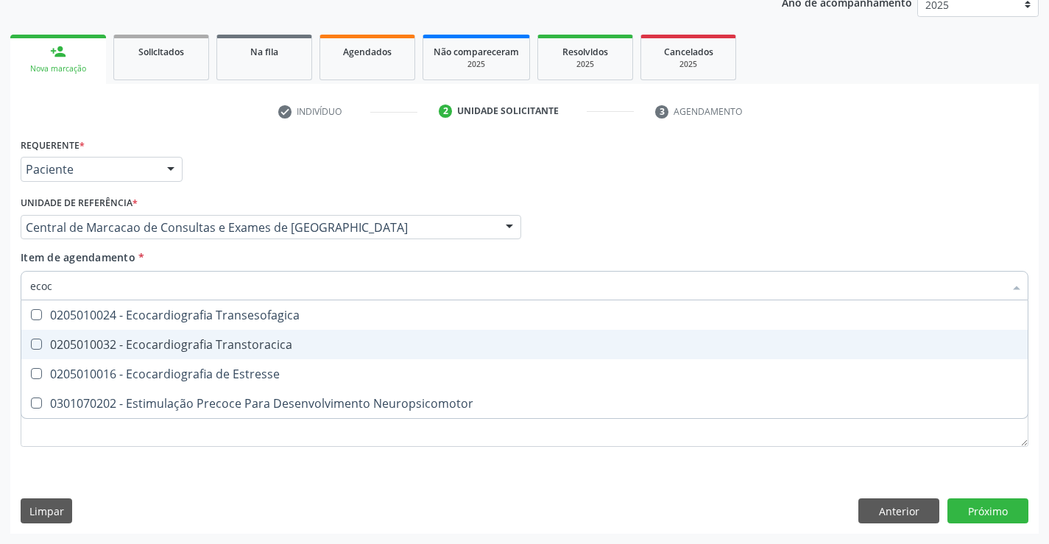
click at [285, 345] on div "0205010032 - Ecocardiografia Transtoracica" at bounding box center [524, 344] width 988 height 12
checkbox Transtoracica "true"
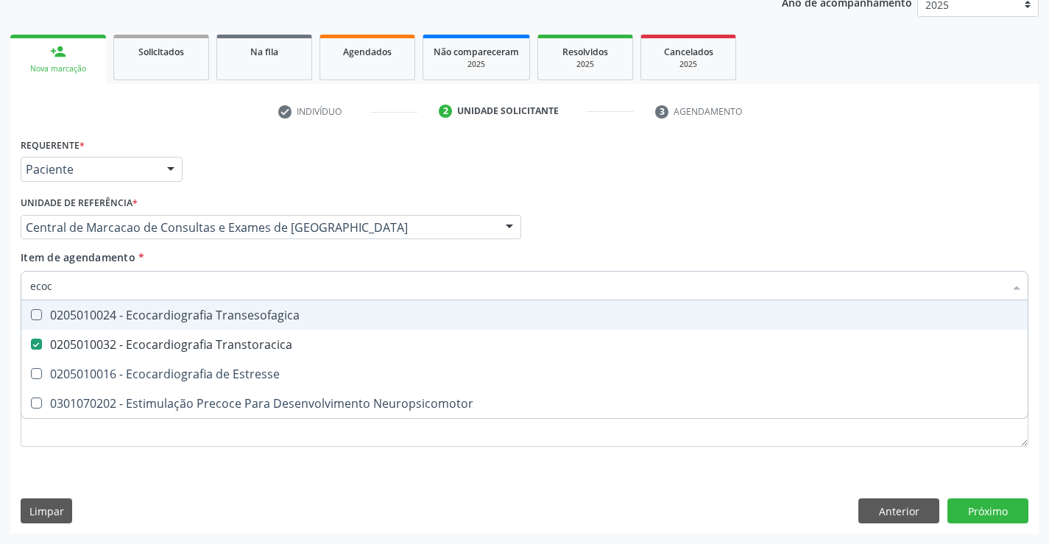
click at [304, 283] on input "ecoc" at bounding box center [516, 285] width 973 height 29
type input "e"
checkbox Transtoracica "false"
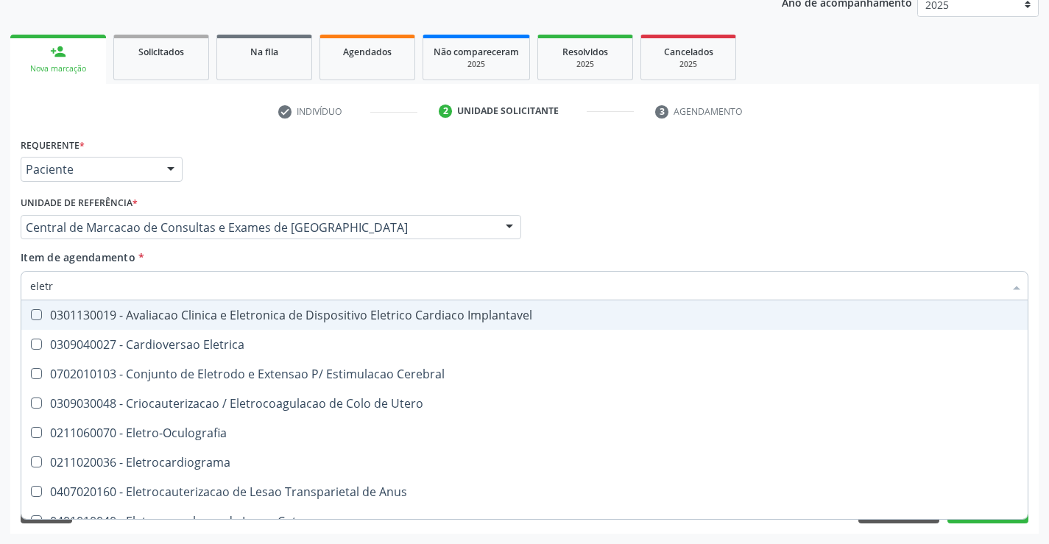
type input "eletro"
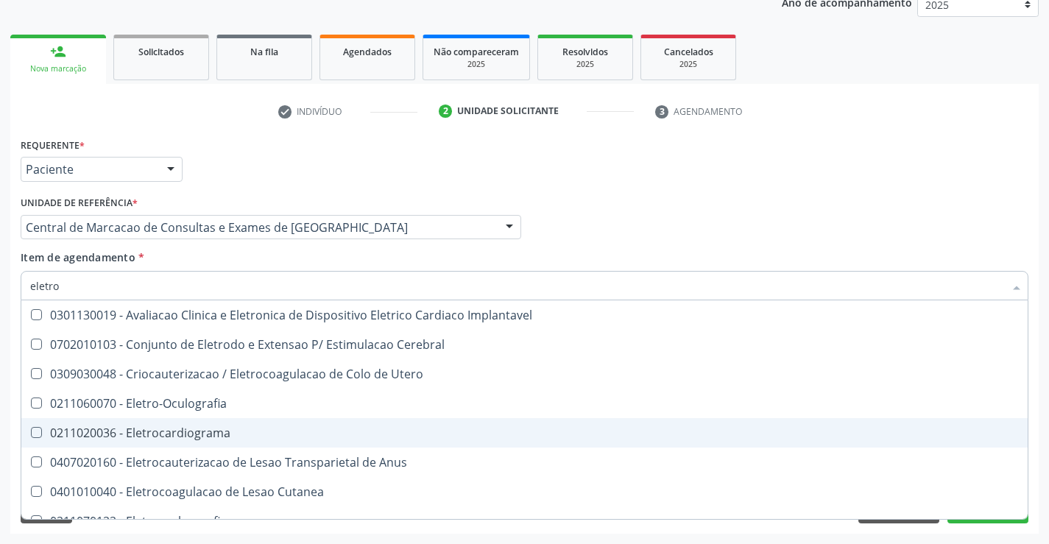
click at [241, 432] on div "0211020036 - Eletrocardiograma" at bounding box center [524, 433] width 988 height 12
checkbox Eletrocardiograma "true"
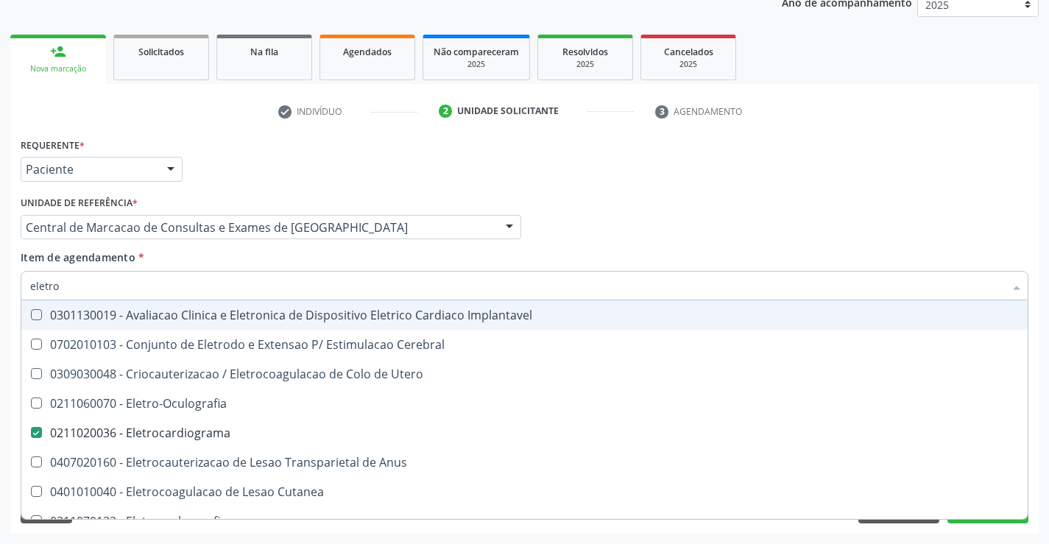
click at [340, 286] on input "eletro" at bounding box center [516, 285] width 973 height 29
type input "c"
checkbox Eletrocardiograma "false"
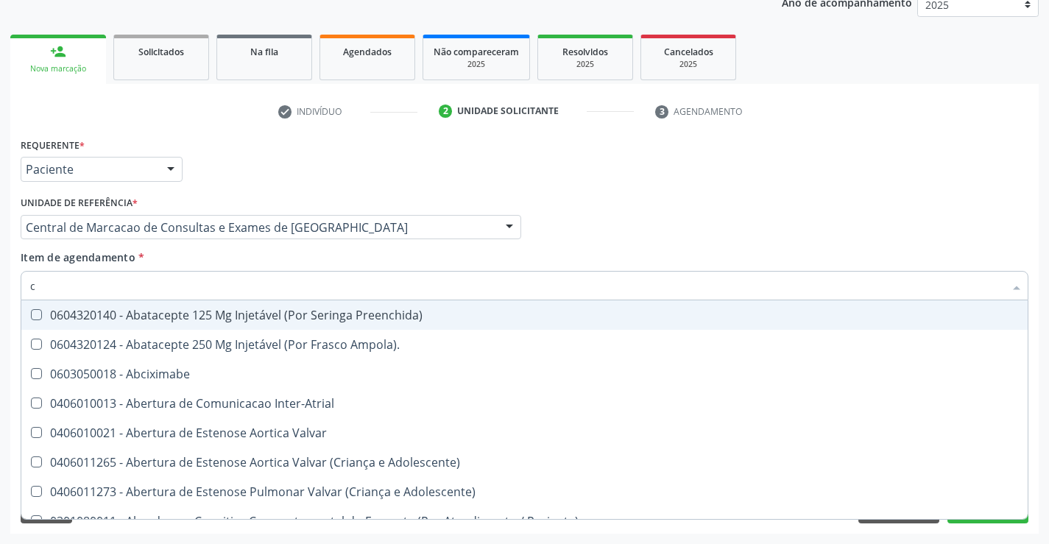
type input "ca"
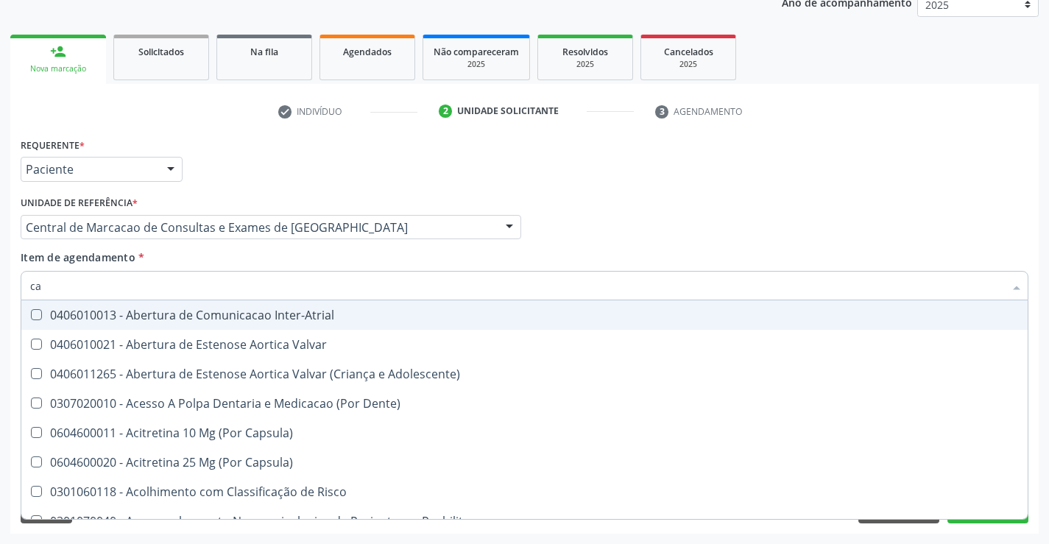
checkbox Transtoracica "true"
checkbox Eletrocardiograma "true"
type input "car"
checkbox Oncologia "true"
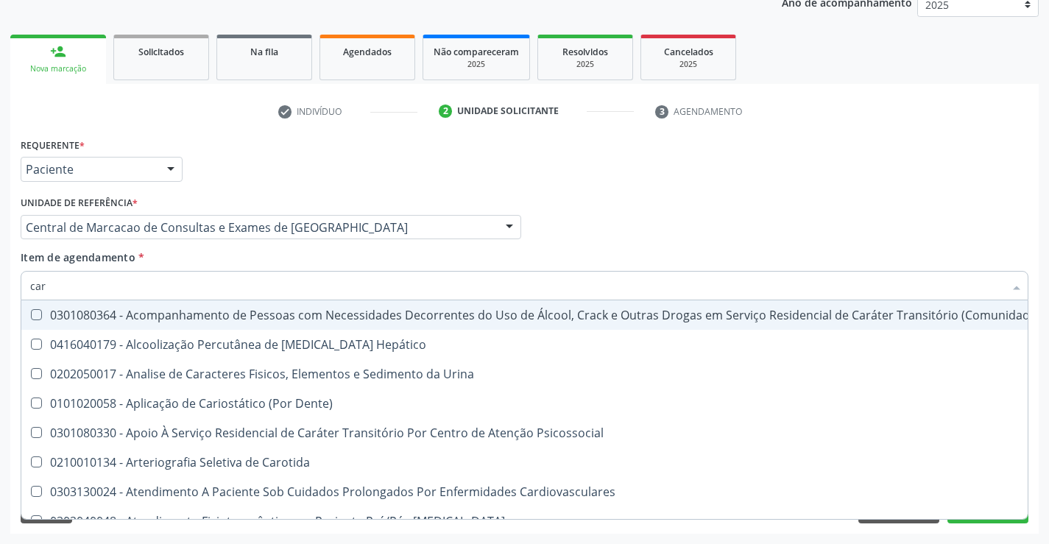
type input "card"
checkbox Multi-Sitio "true"
checkbox Linear "true"
checkbox Transtoracica "false"
checkbox Eletrocardiograma "false"
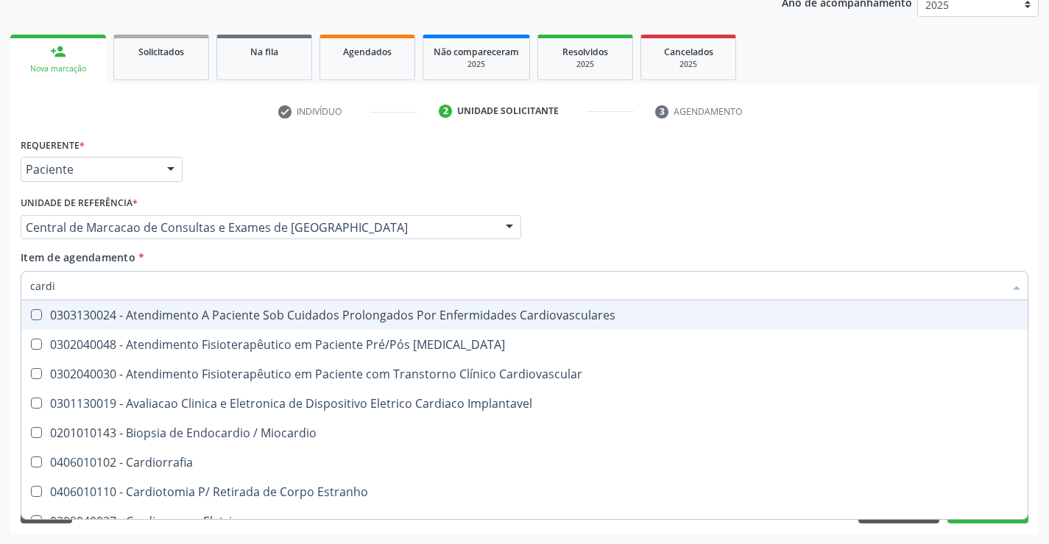
type input "cardio"
checkbox \(Ventriculografia\) "true"
checkbox Projecoes\) "true"
checkbox Transtoracica "false"
checkbox Eletrocardiograma "false"
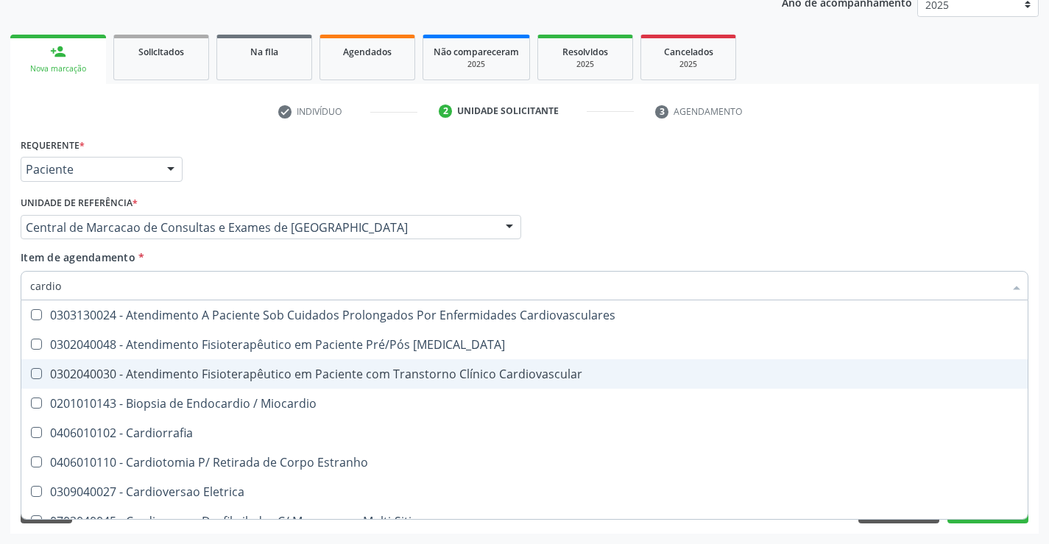
type input "cardiol"
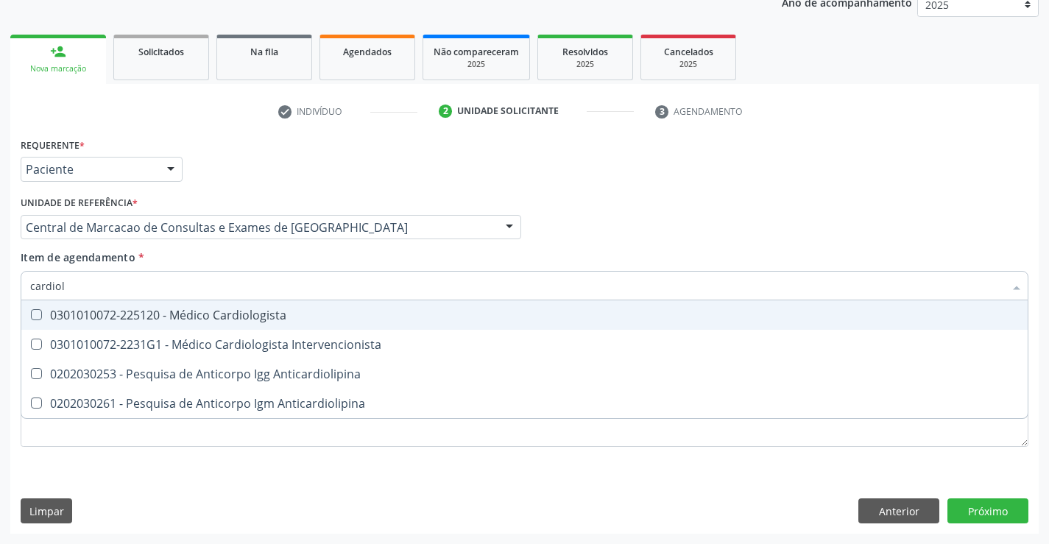
click at [294, 318] on div "0301010072-225120 - Médico Cardiologista" at bounding box center [524, 315] width 988 height 12
checkbox Cardiologista "true"
click at [773, 194] on div "Médico Solicitante Por favor, selecione a Unidade de Atendimento primeiro Nenhu…" at bounding box center [524, 220] width 1015 height 57
checkbox Intervencionista "true"
checkbox Anticardiolipina "true"
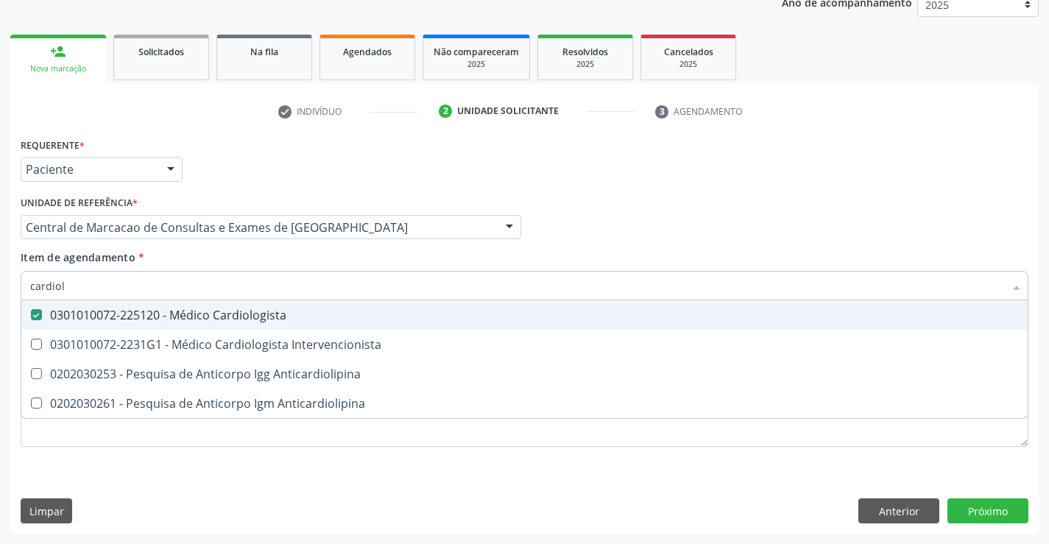
checkbox Anticardiolipina "true"
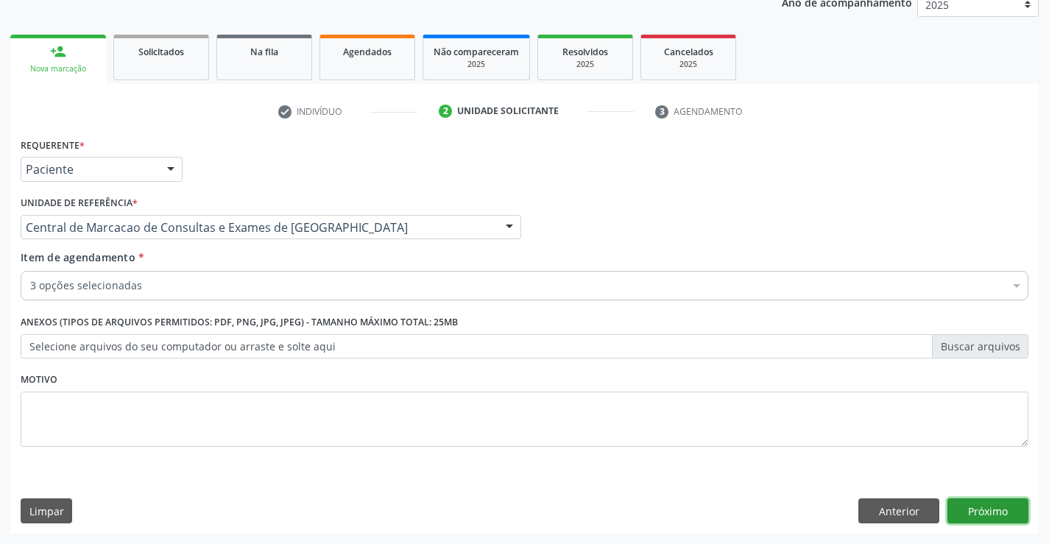
click at [968, 517] on button "Próximo" at bounding box center [987, 510] width 81 height 25
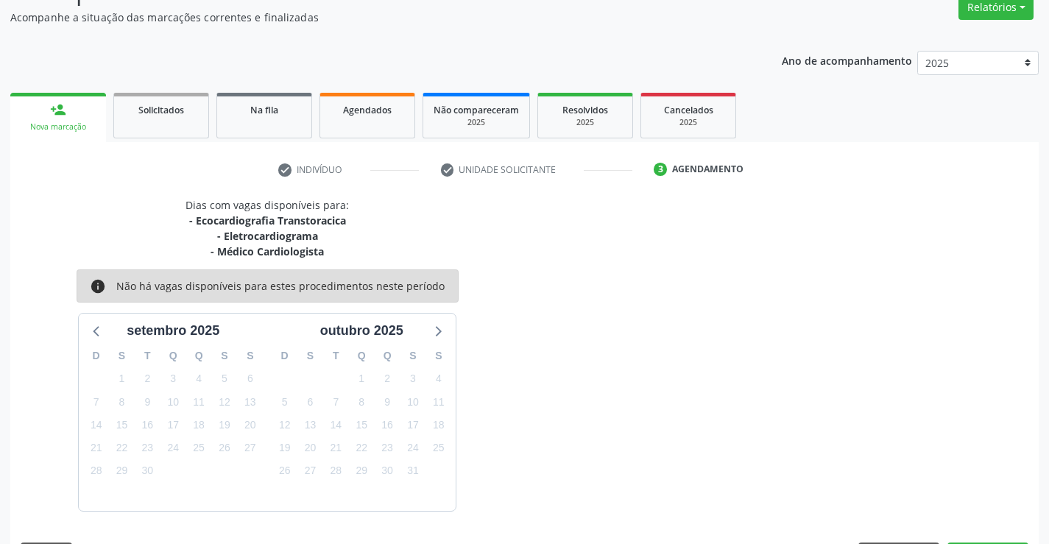
scroll to position [171, 0]
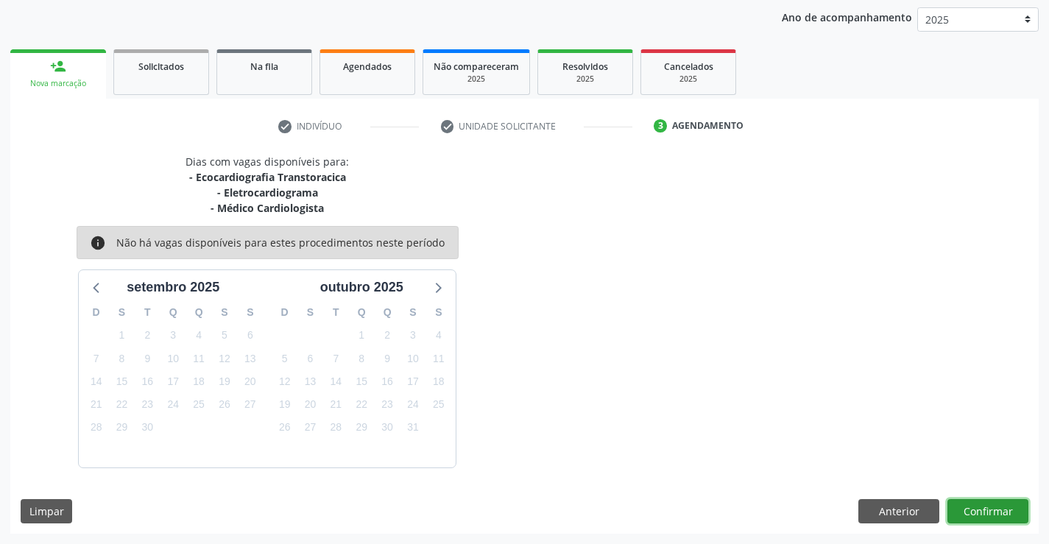
click at [998, 519] on button "Confirmar" at bounding box center [987, 511] width 81 height 25
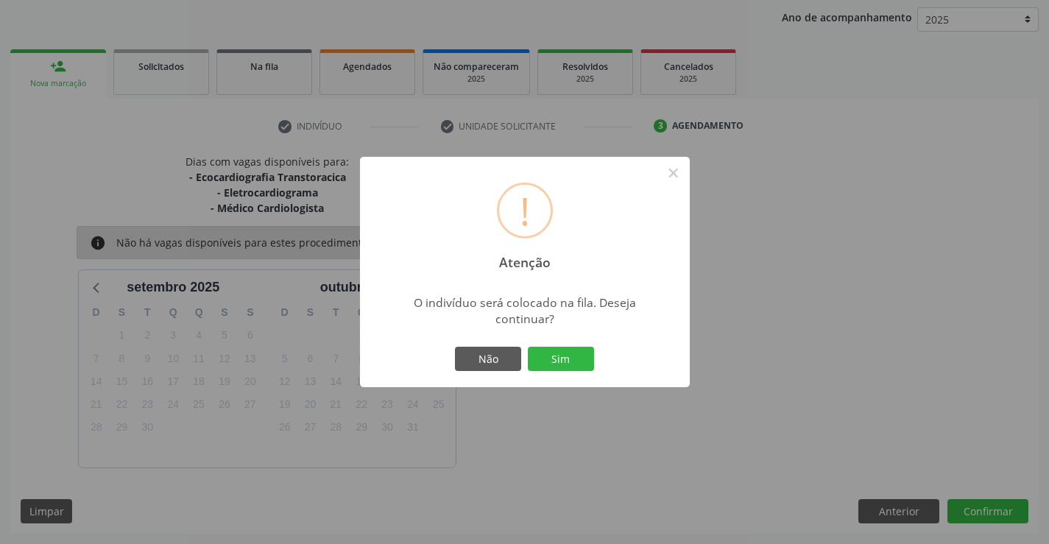
click at [577, 341] on div "! Atenção × O indivíduo será colocado na fila. Deseja continuar? Não Sim" at bounding box center [525, 272] width 330 height 231
click at [575, 356] on button "Sim" at bounding box center [561, 359] width 66 height 25
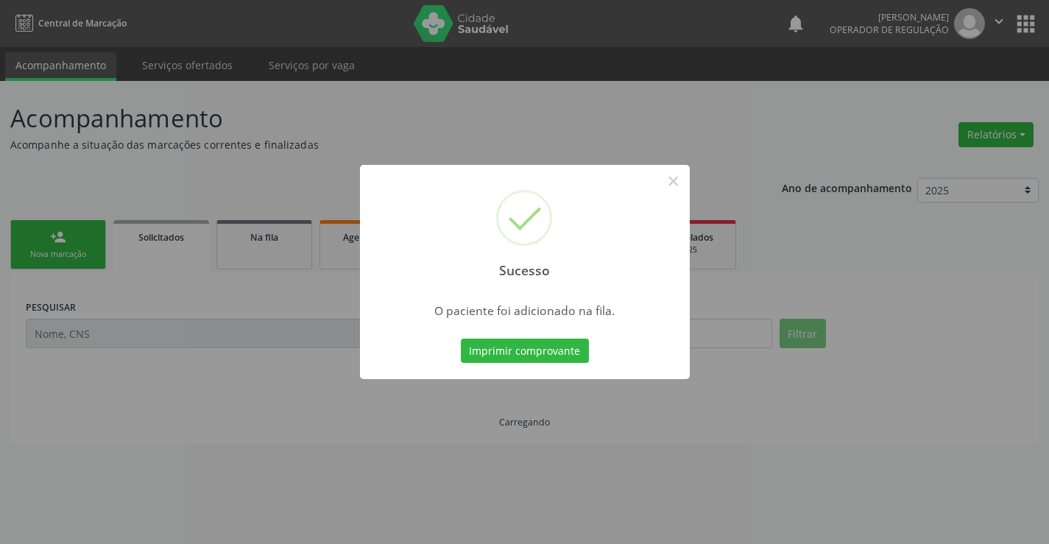
scroll to position [0, 0]
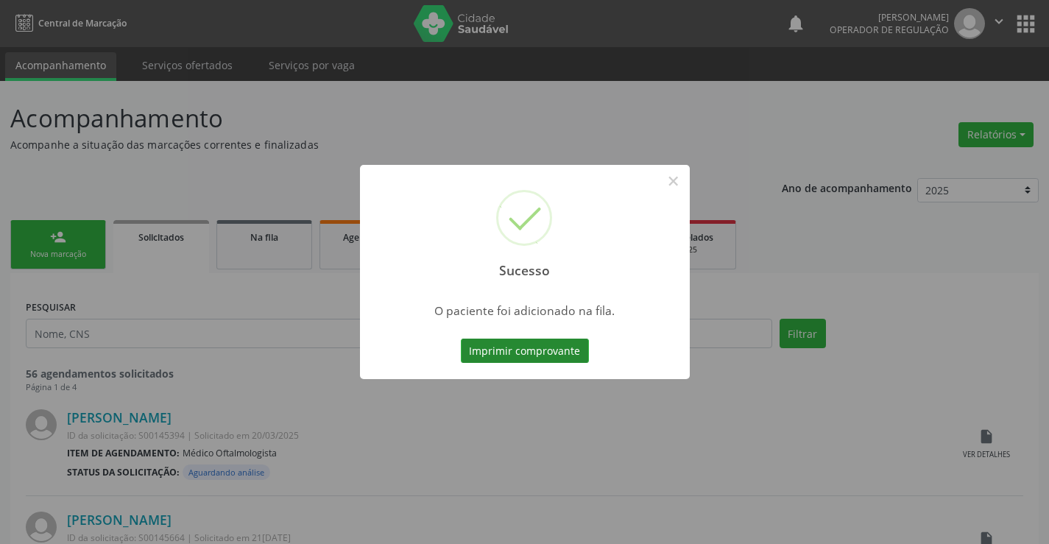
click at [461, 338] on button "Imprimir comprovante" at bounding box center [525, 350] width 128 height 25
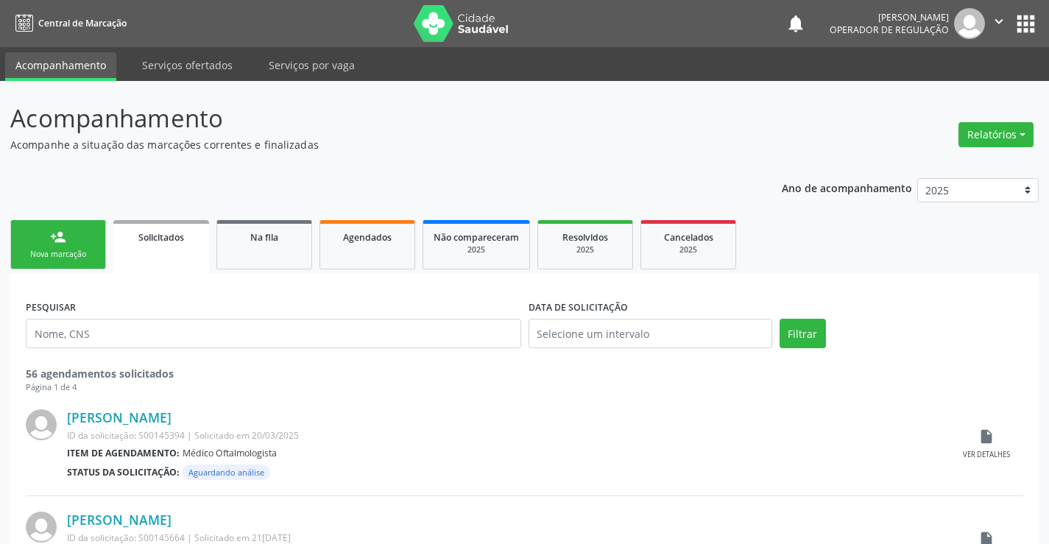
click at [74, 235] on link "person_add Nova marcação" at bounding box center [58, 244] width 96 height 49
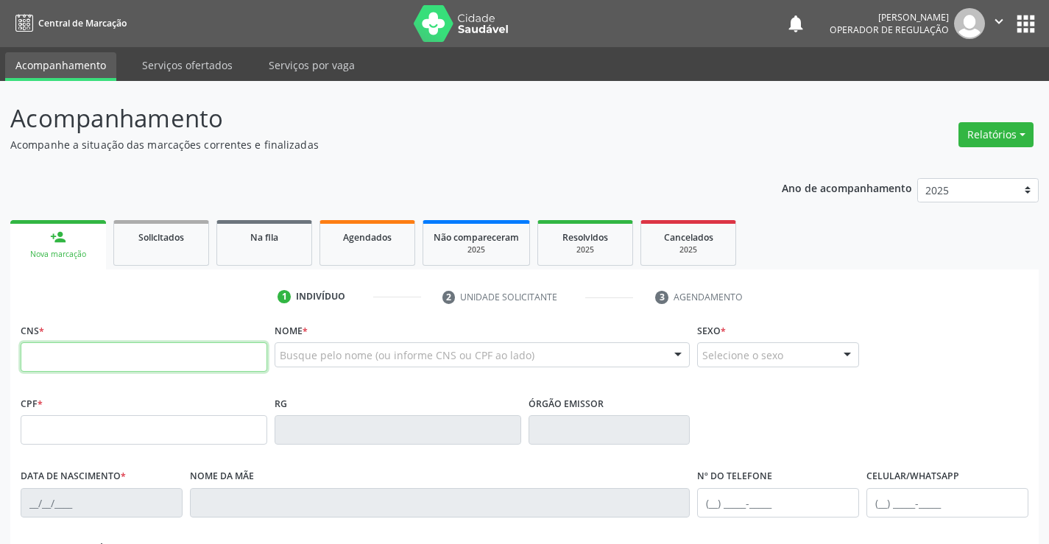
click at [194, 363] on input "text" at bounding box center [144, 356] width 246 height 29
click at [998, 21] on icon "" at bounding box center [998, 21] width 16 height 16
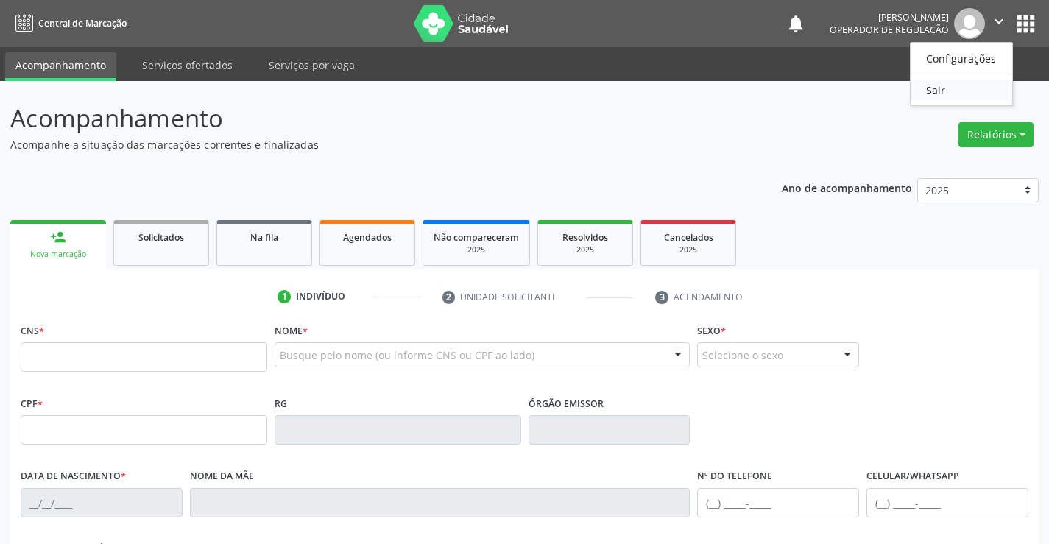
click at [965, 92] on link "Sair" at bounding box center [961, 89] width 102 height 21
